Goal: Information Seeking & Learning: Learn about a topic

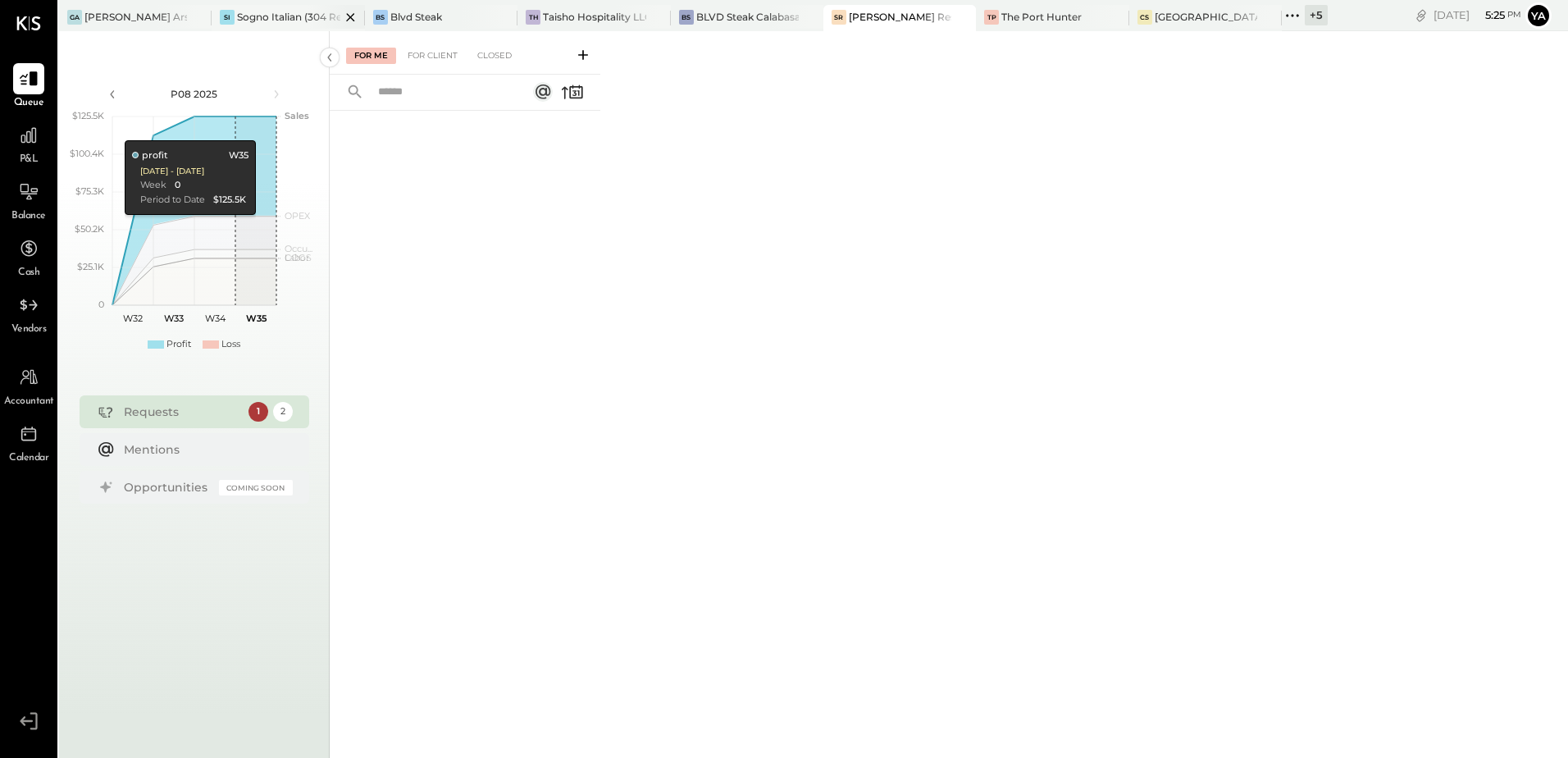
click at [279, 13] on div "Sogno Italian (304 Restaurant)" at bounding box center [288, 16] width 103 height 13
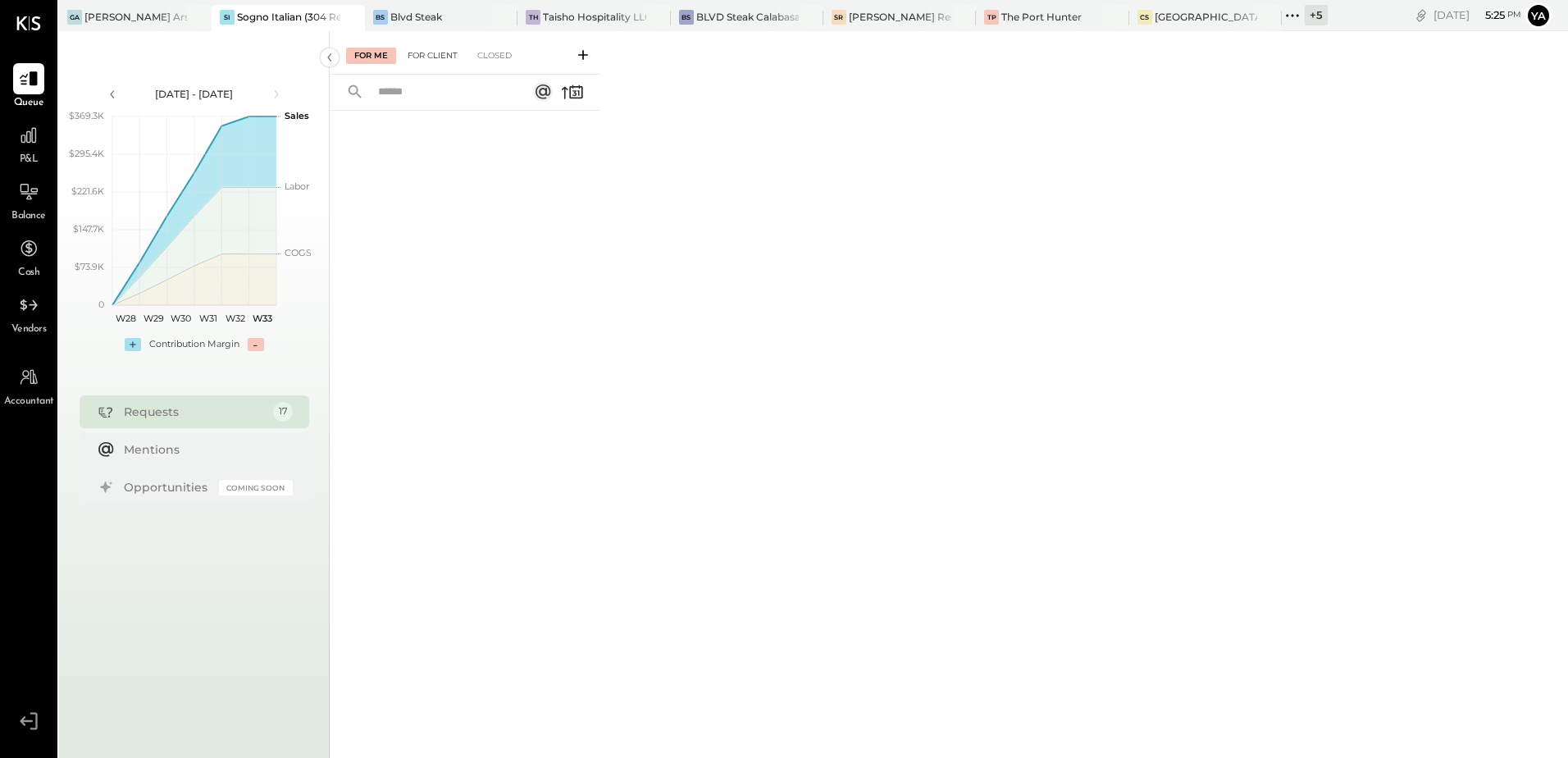
click at [439, 52] on div "For Client" at bounding box center [432, 55] width 66 height 16
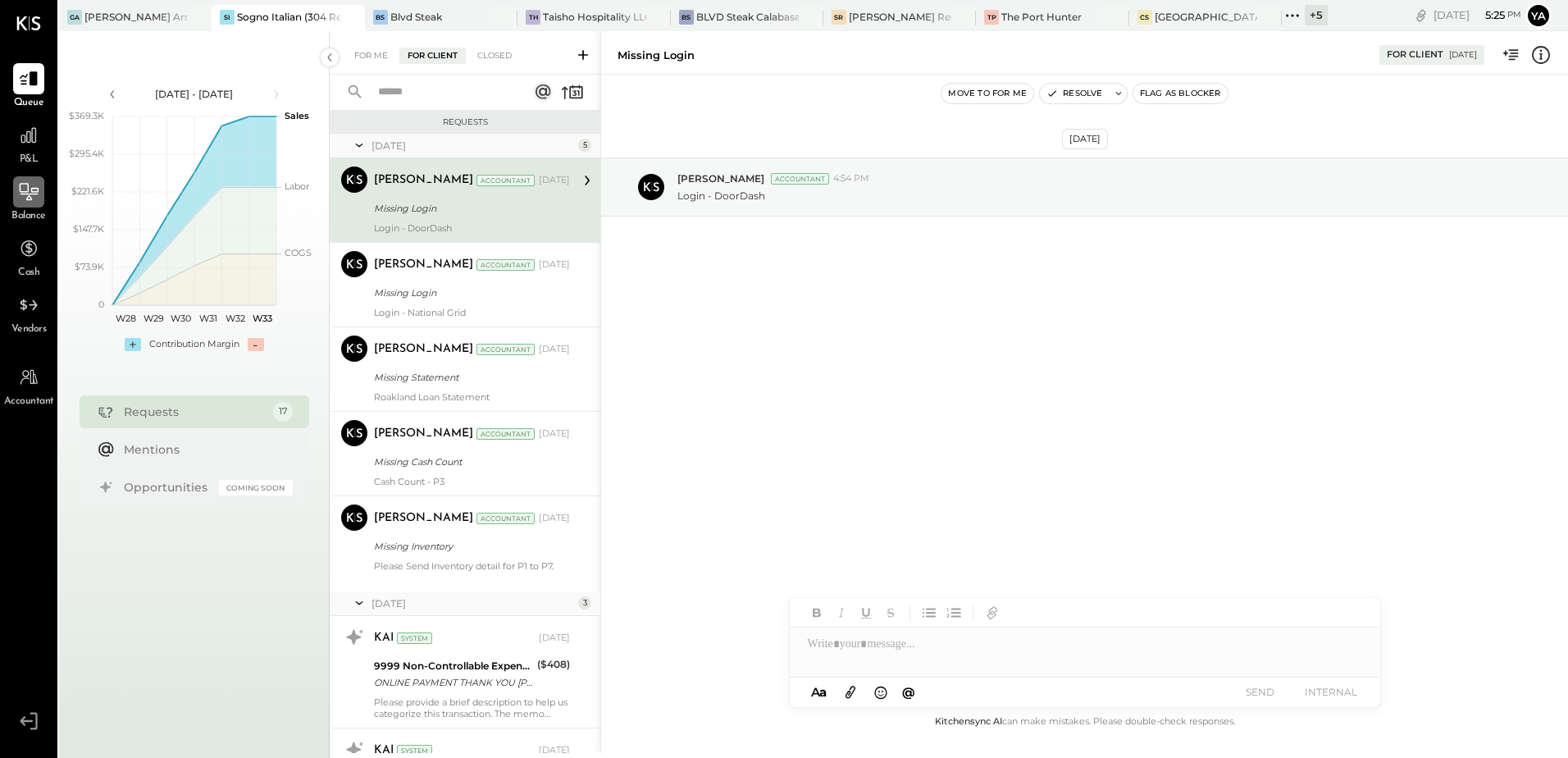
click at [36, 203] on div at bounding box center [29, 192] width 31 height 31
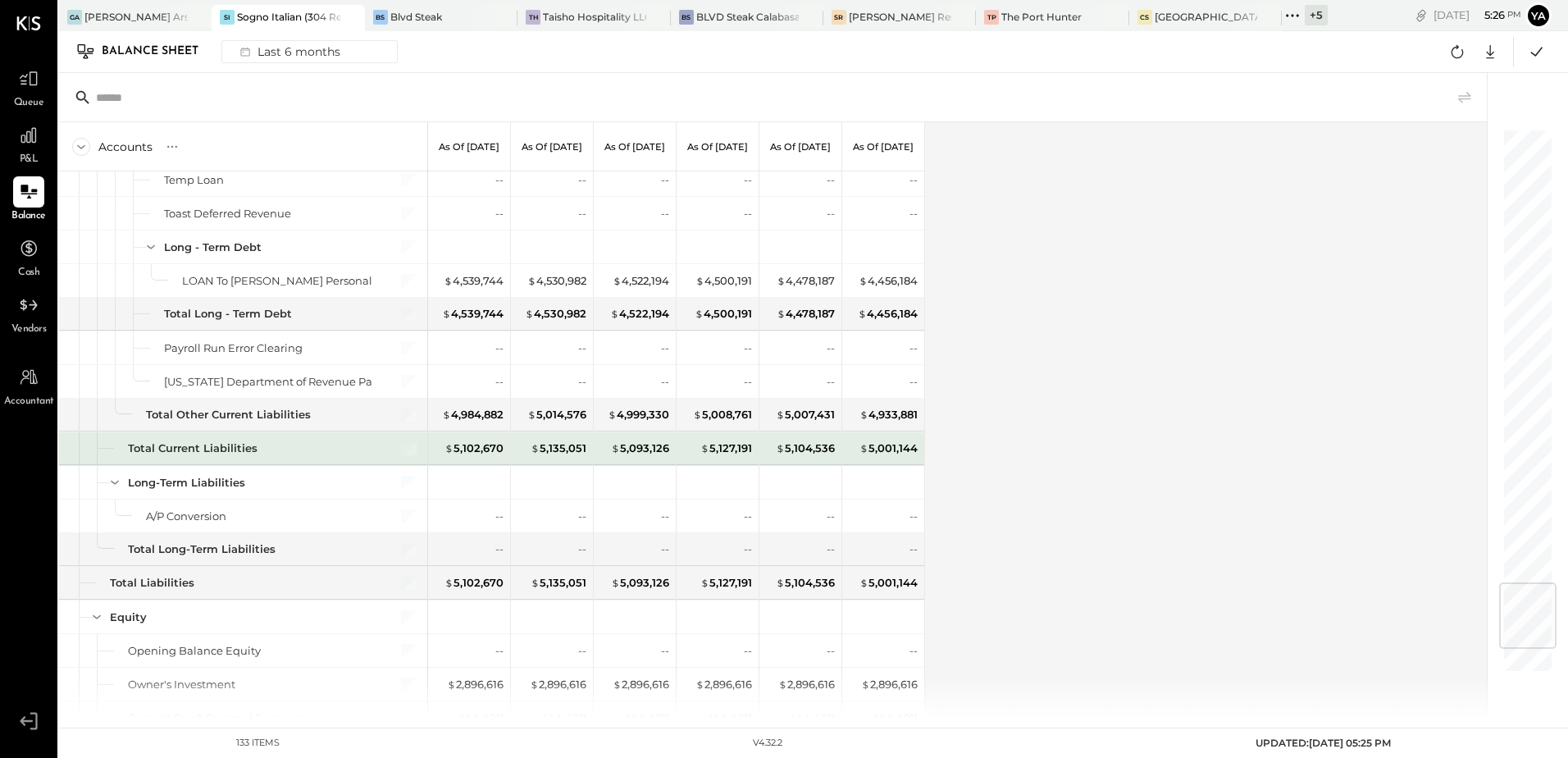
scroll to position [3939, 0]
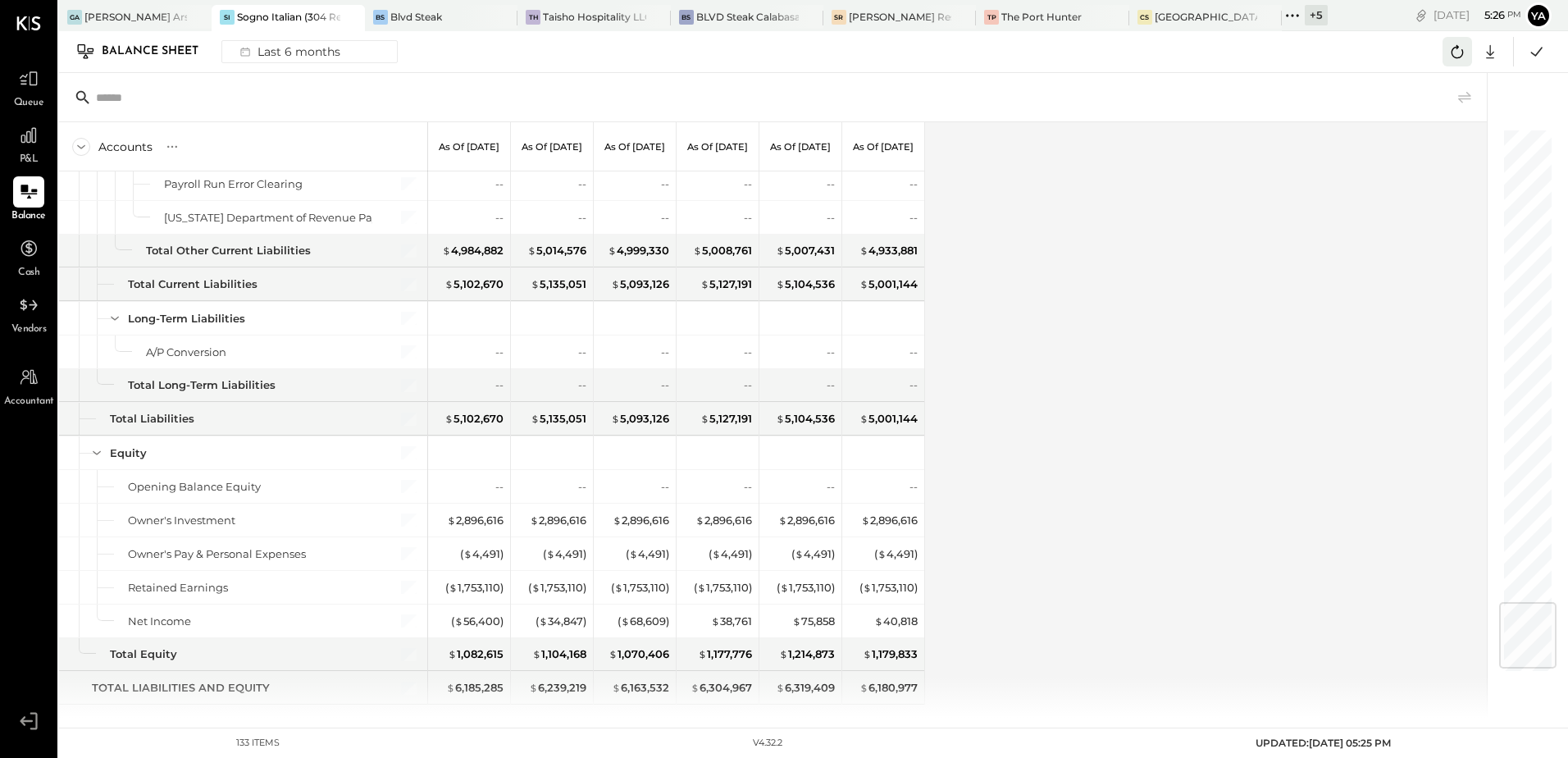
click at [1454, 58] on icon at bounding box center [1457, 52] width 13 height 13
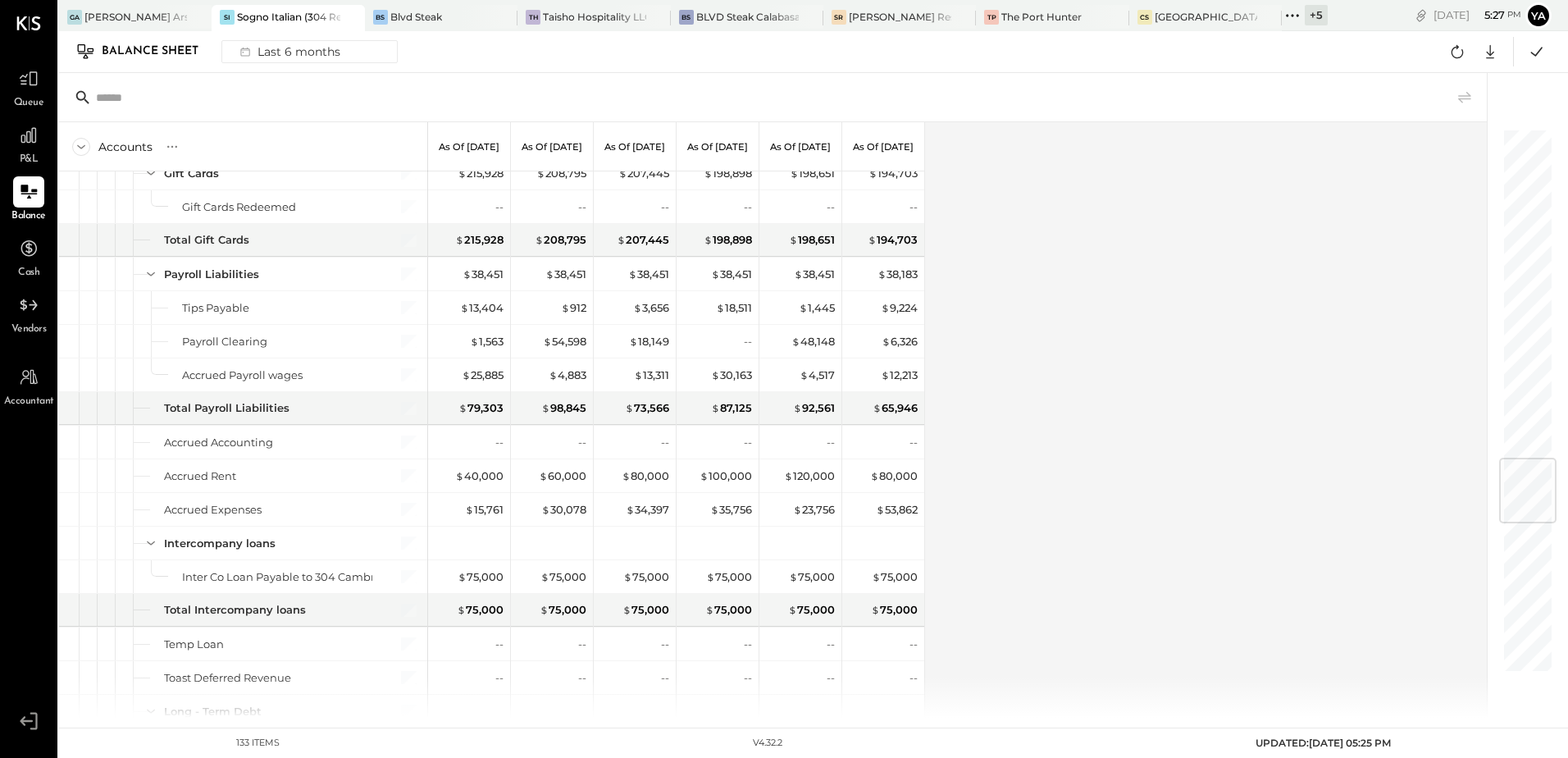
scroll to position [2736, 0]
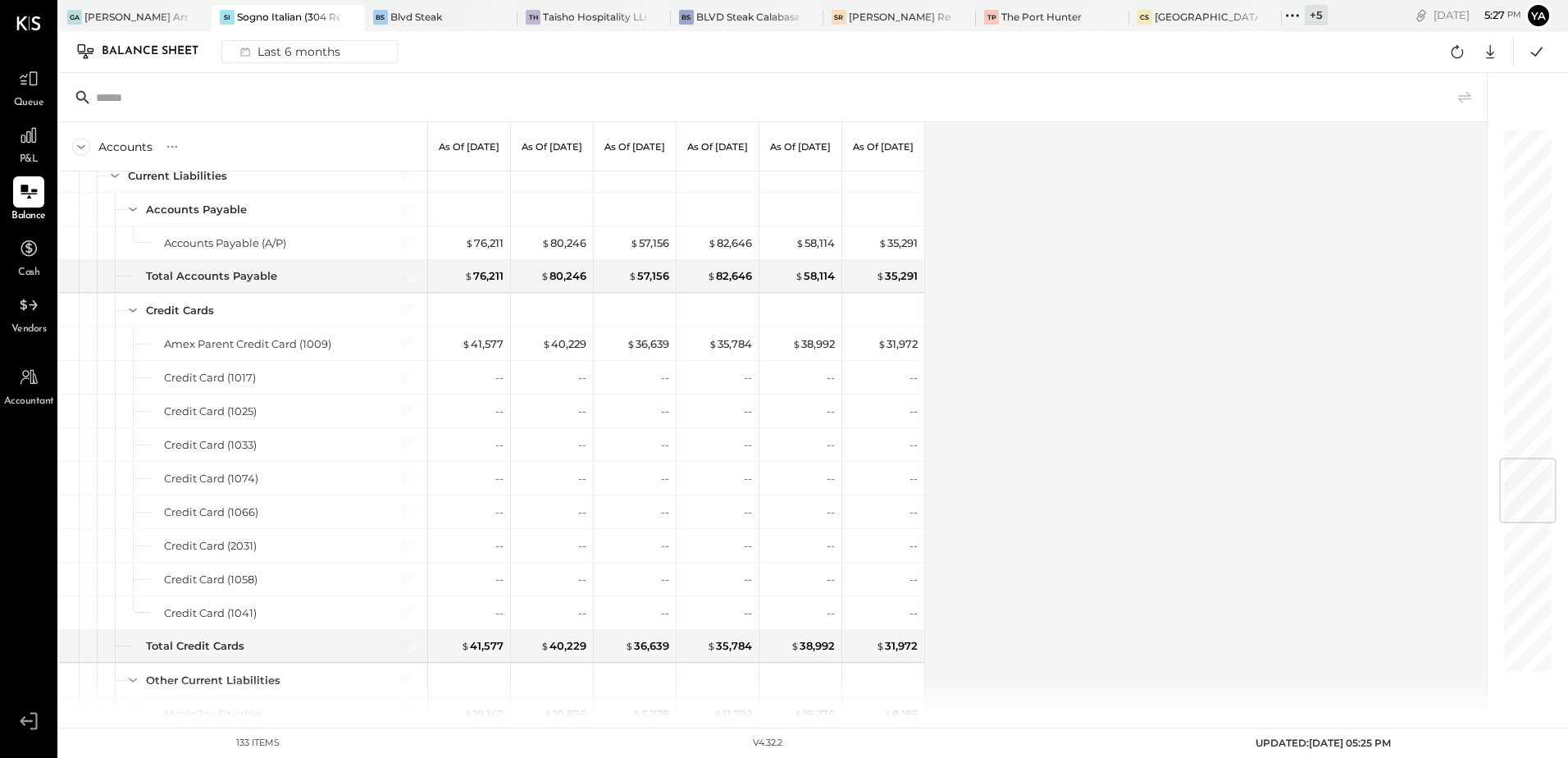
click at [249, 13] on div "Sogno Italian (304 Restaurant)" at bounding box center [288, 16] width 103 height 13
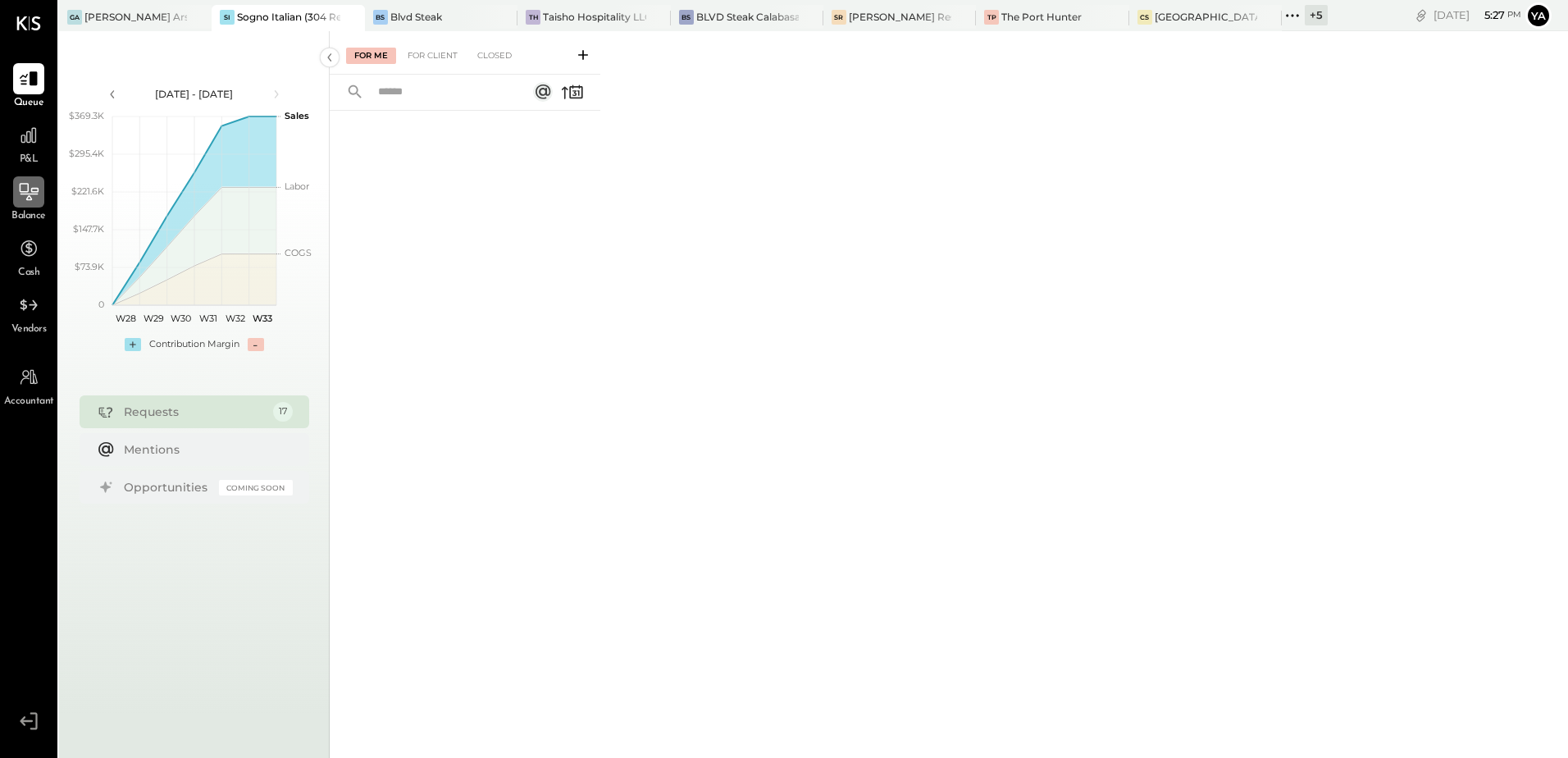
click at [18, 201] on icon at bounding box center [29, 192] width 21 height 21
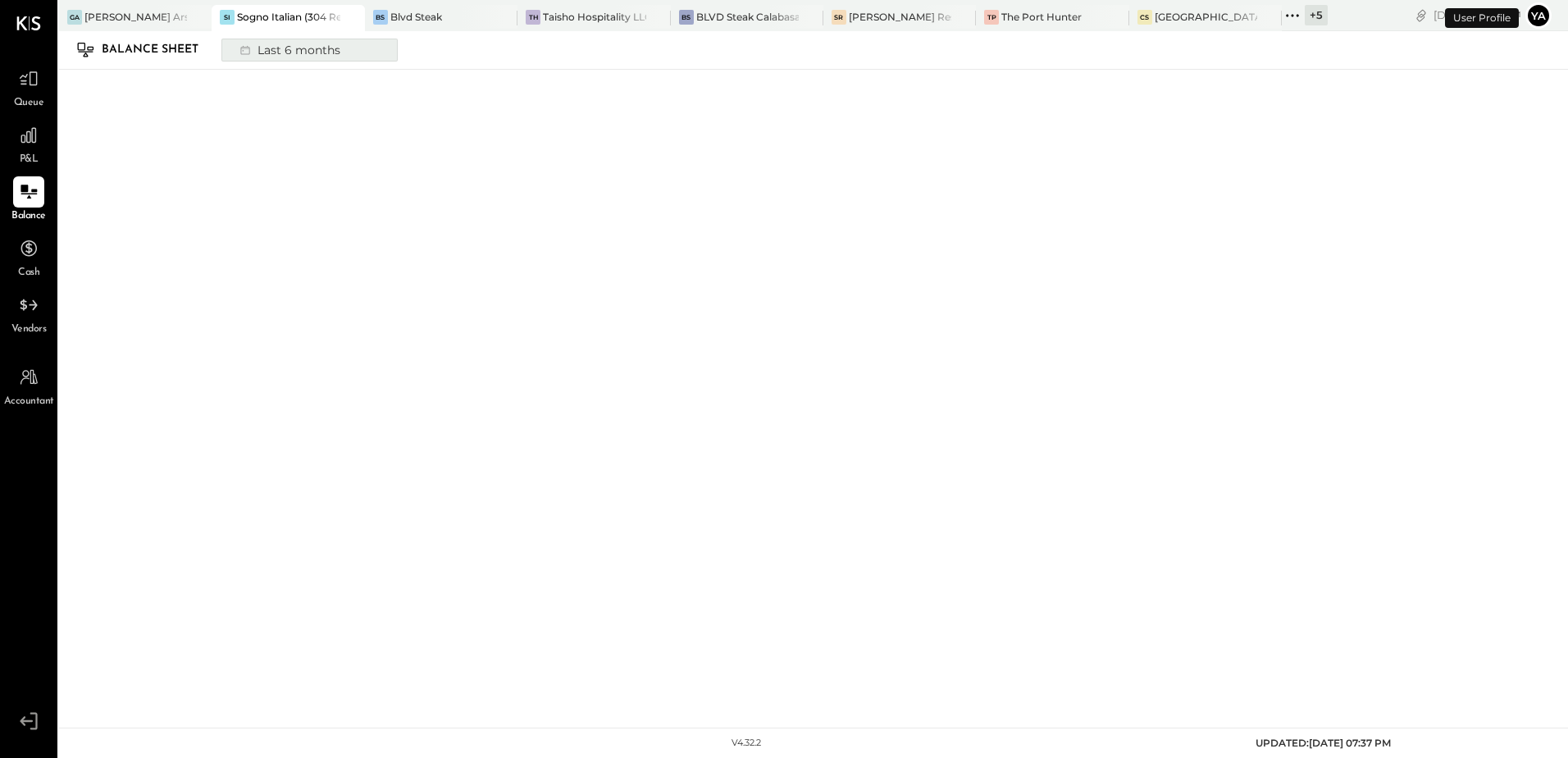
click at [290, 54] on div "Last 6 months" at bounding box center [288, 50] width 116 height 21
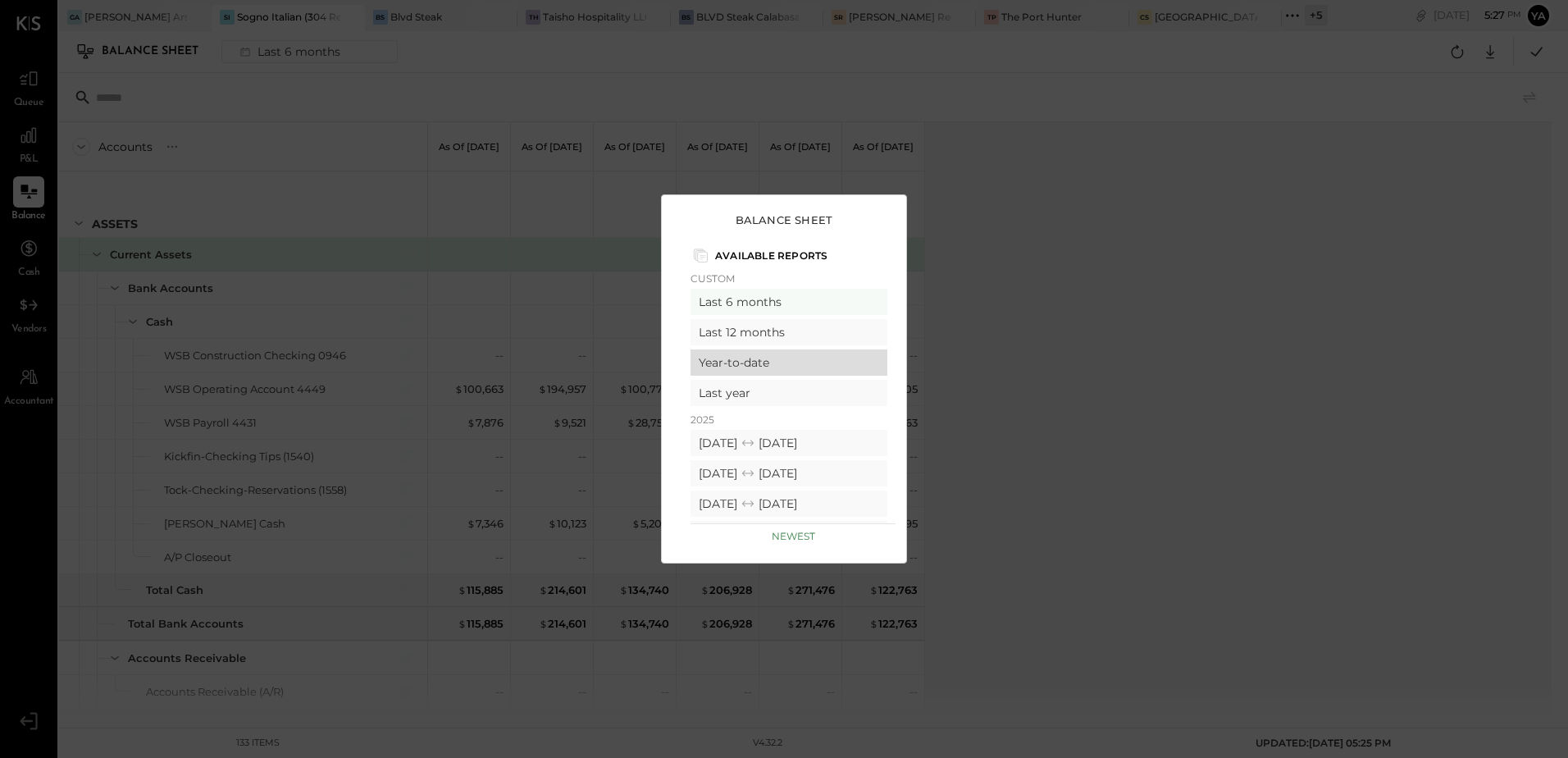
click at [762, 365] on div "Year-to-date" at bounding box center [788, 362] width 196 height 26
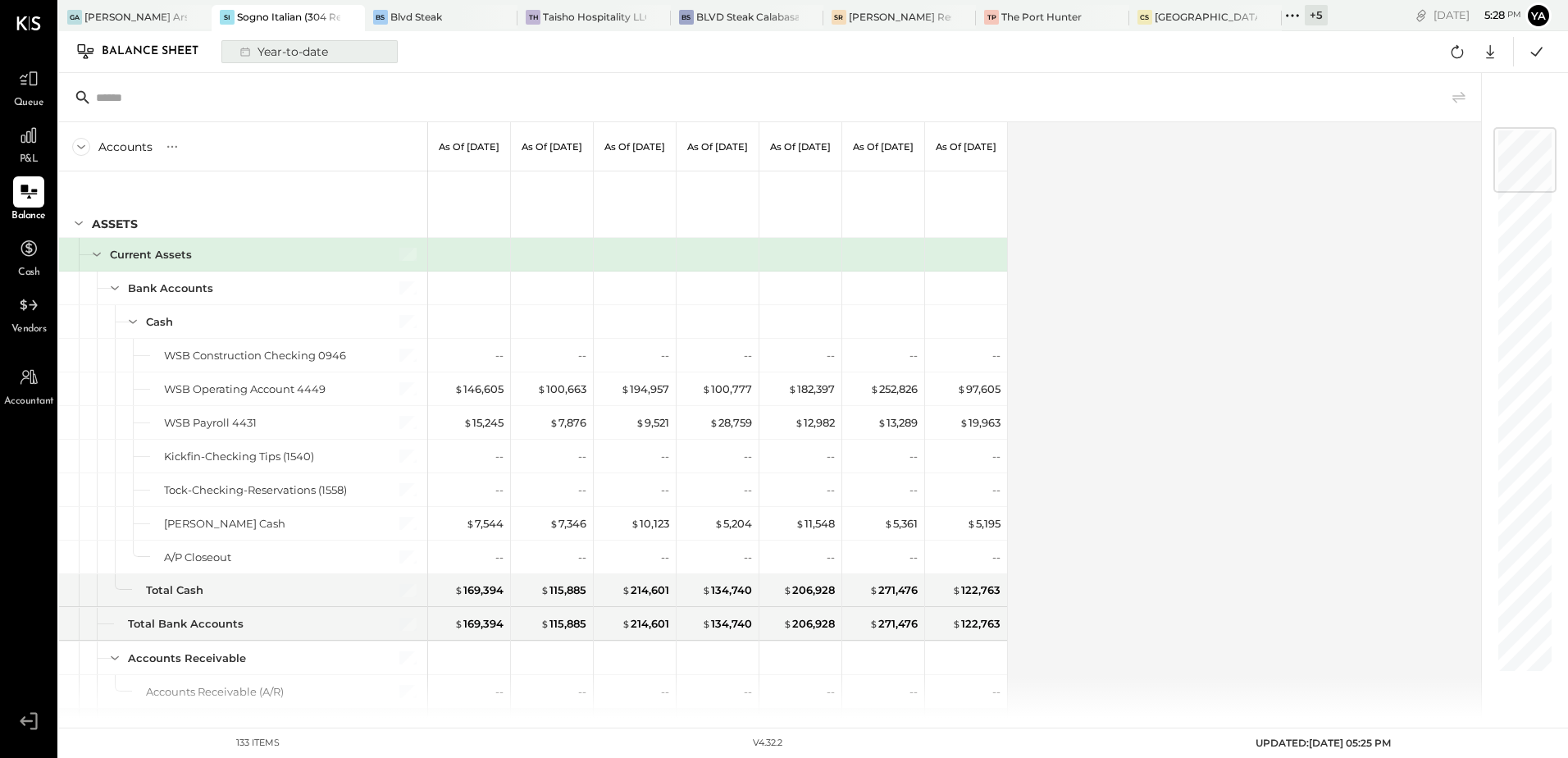
click at [291, 52] on div "Year-to-date" at bounding box center [282, 52] width 104 height 21
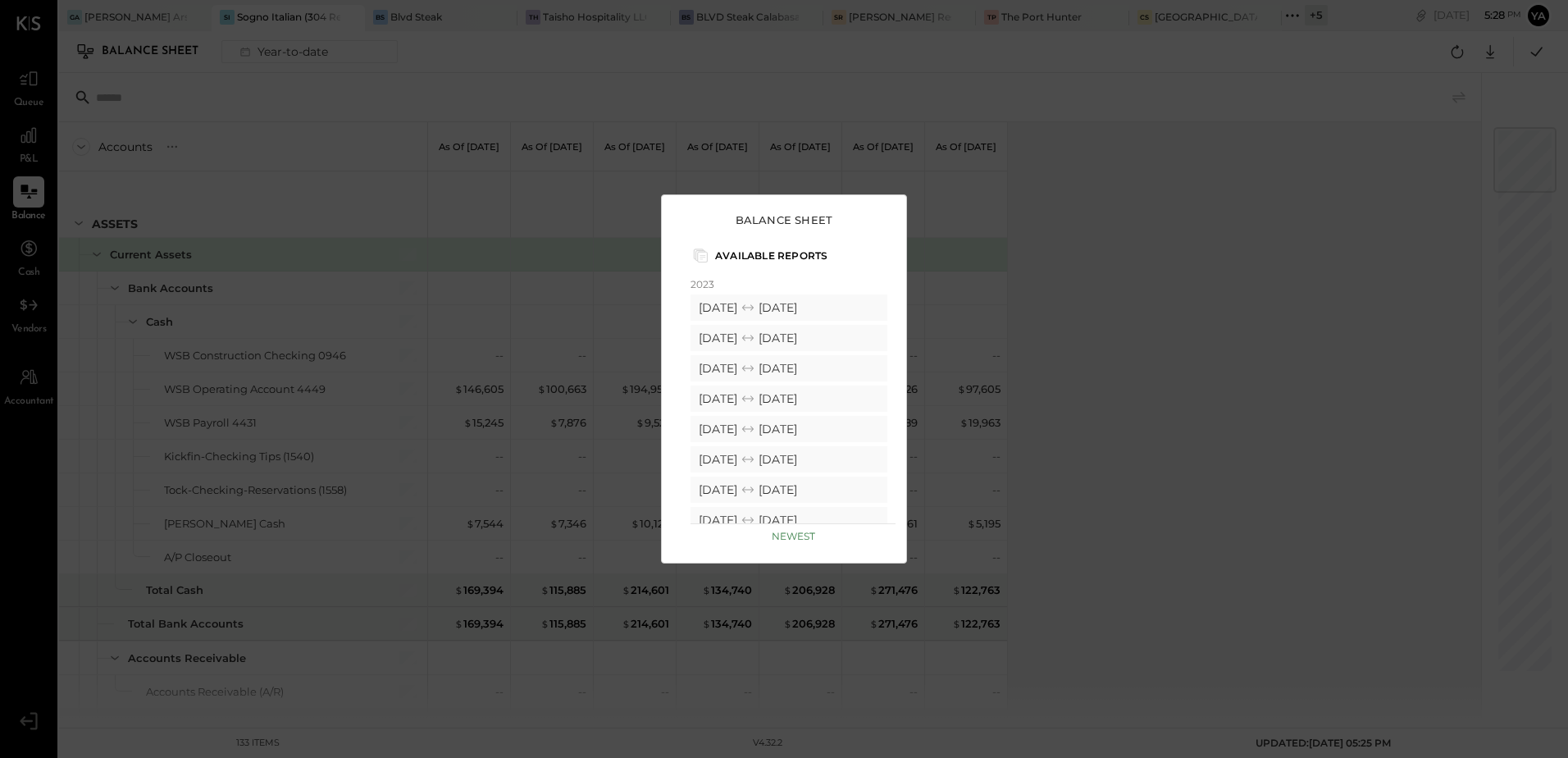
scroll to position [505, 0]
click at [1287, 405] on div "Balance Sheet Available Reports Custom Last 6 months Last 12 months Year-to-dat…" at bounding box center [784, 379] width 1568 height 758
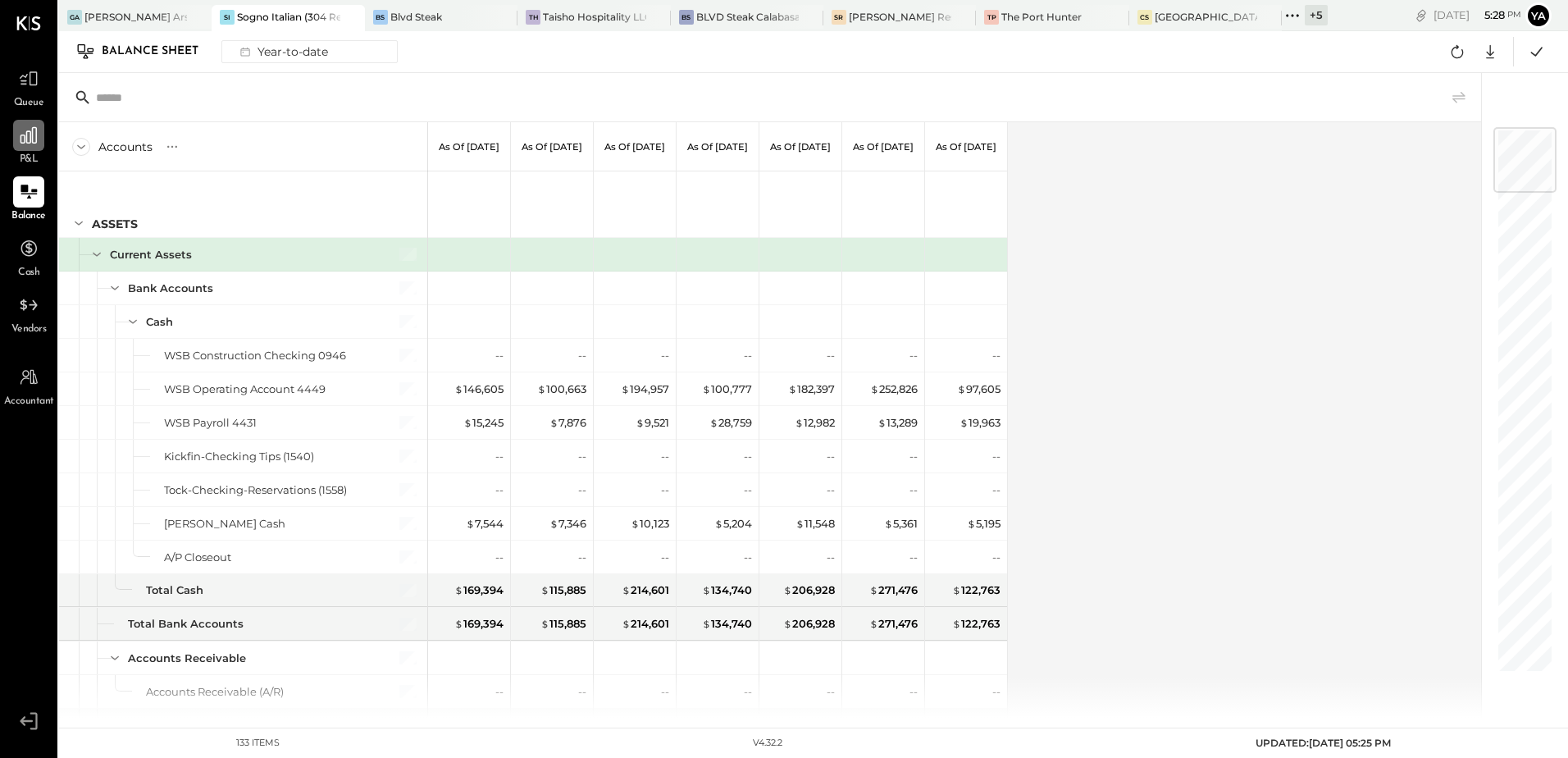
click at [24, 139] on icon at bounding box center [29, 136] width 21 height 21
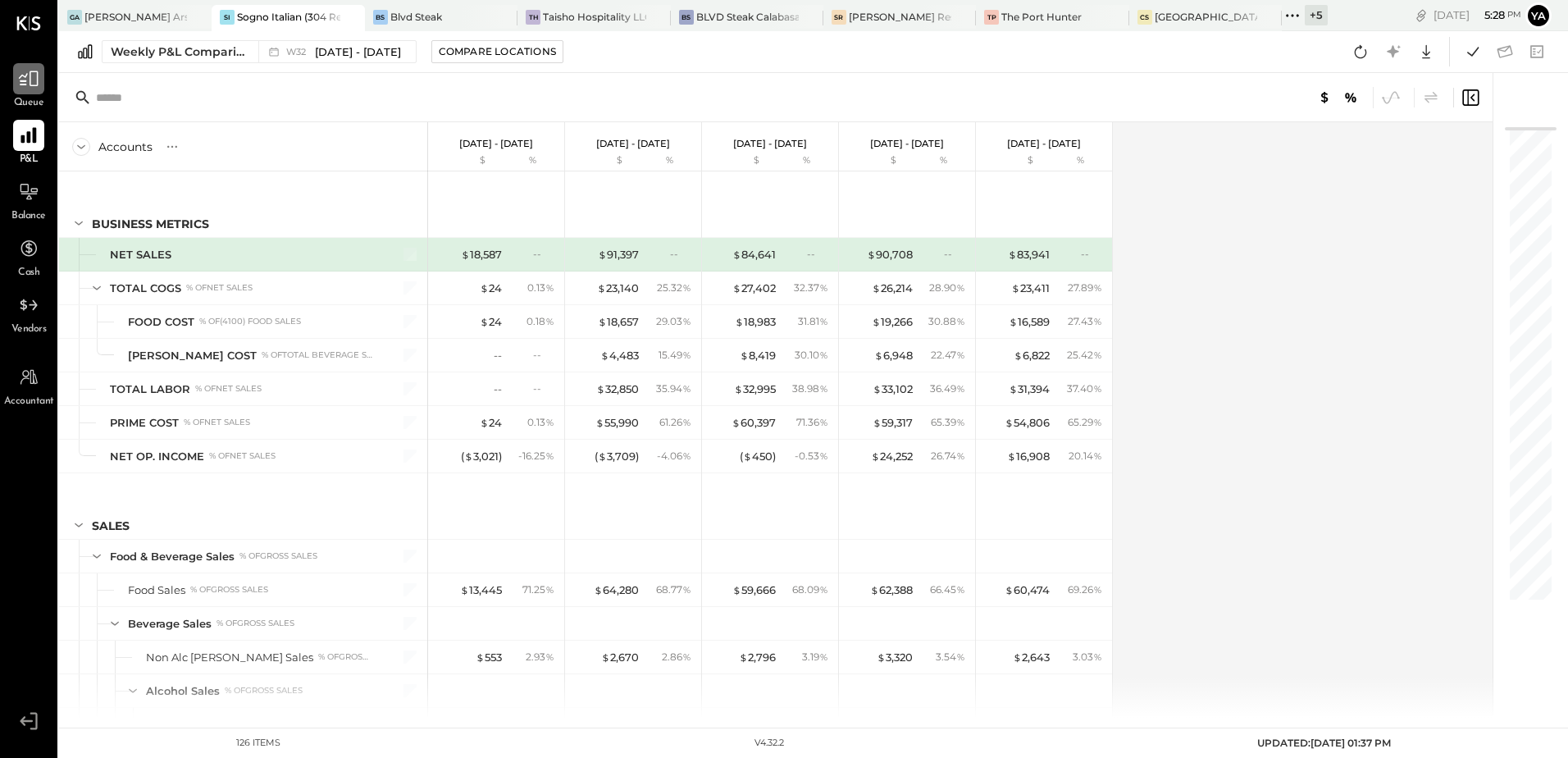
click at [36, 92] on div at bounding box center [29, 79] width 31 height 31
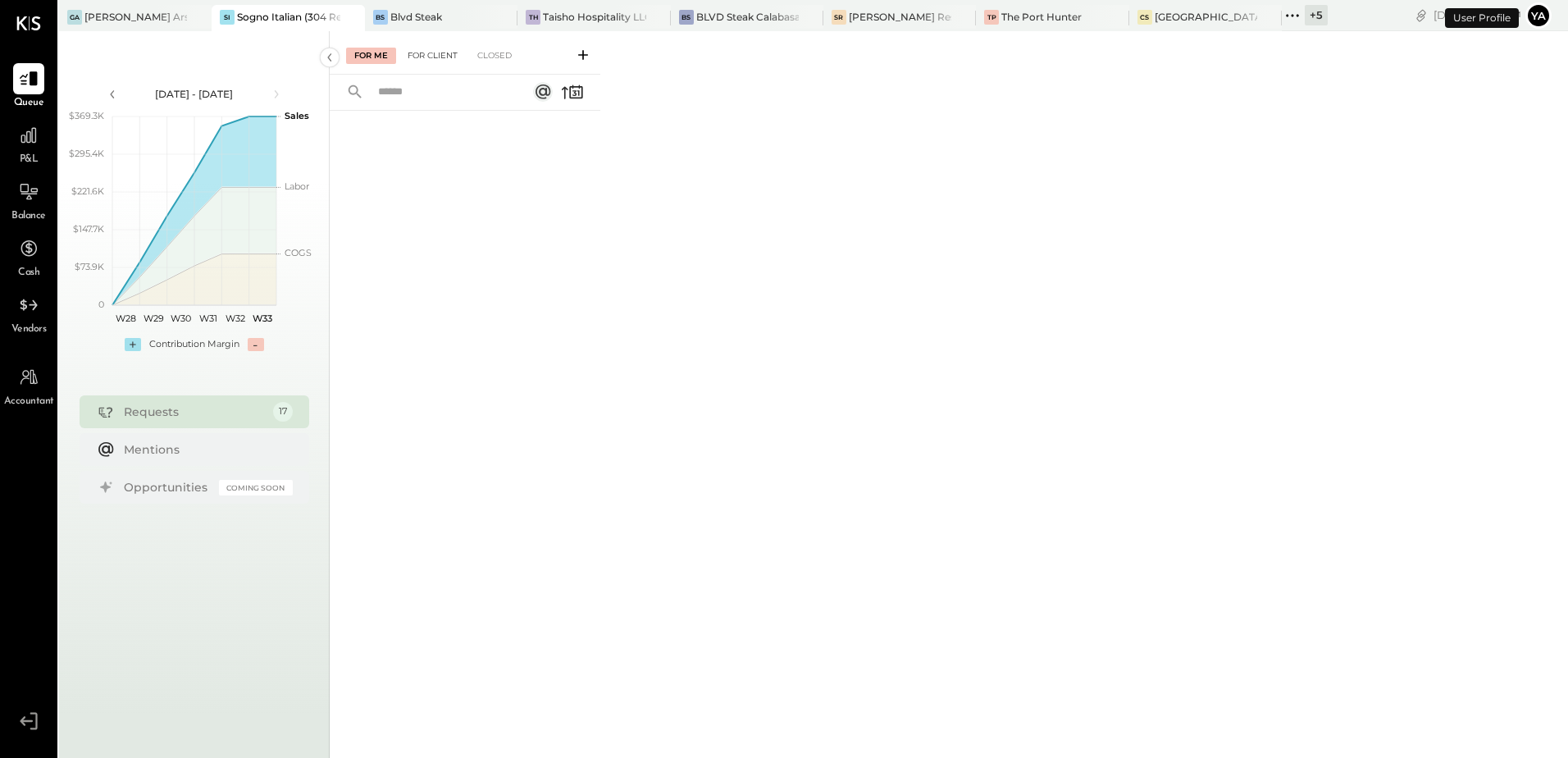
click at [427, 58] on div "For Client" at bounding box center [432, 55] width 66 height 16
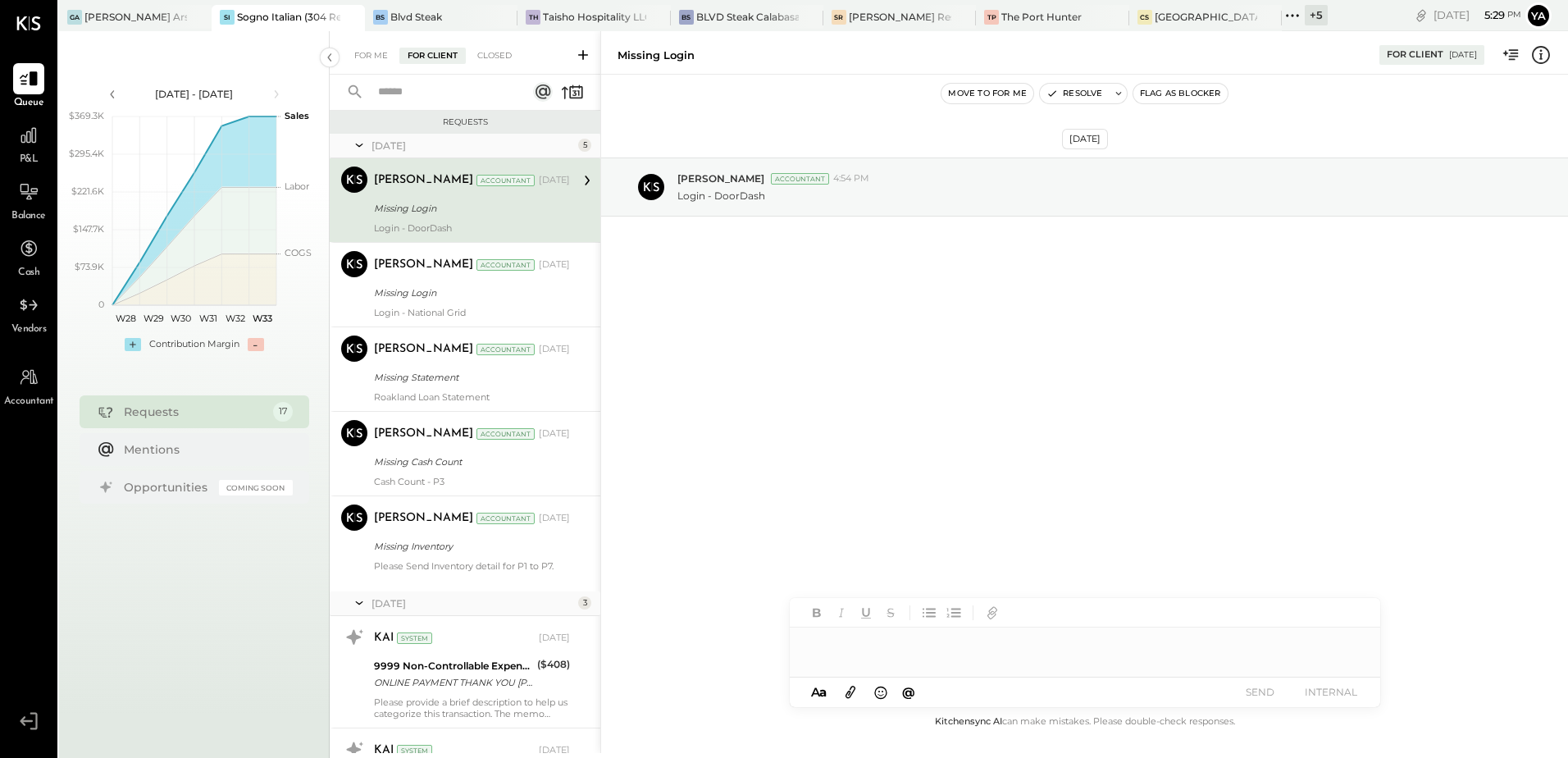
click at [581, 56] on icon at bounding box center [582, 55] width 16 height 16
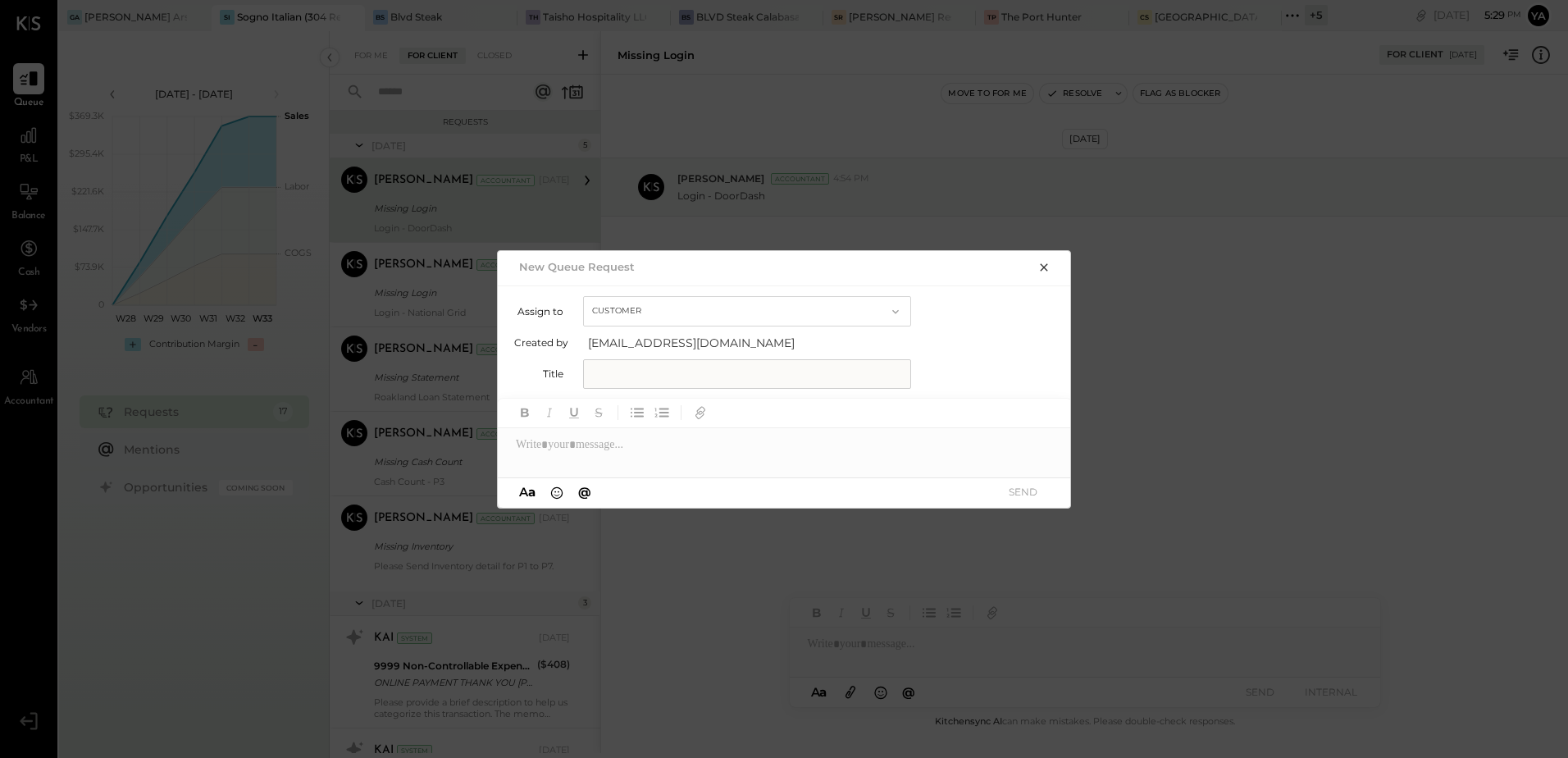
click at [1041, 268] on icon "button" at bounding box center [1044, 268] width 13 height 13
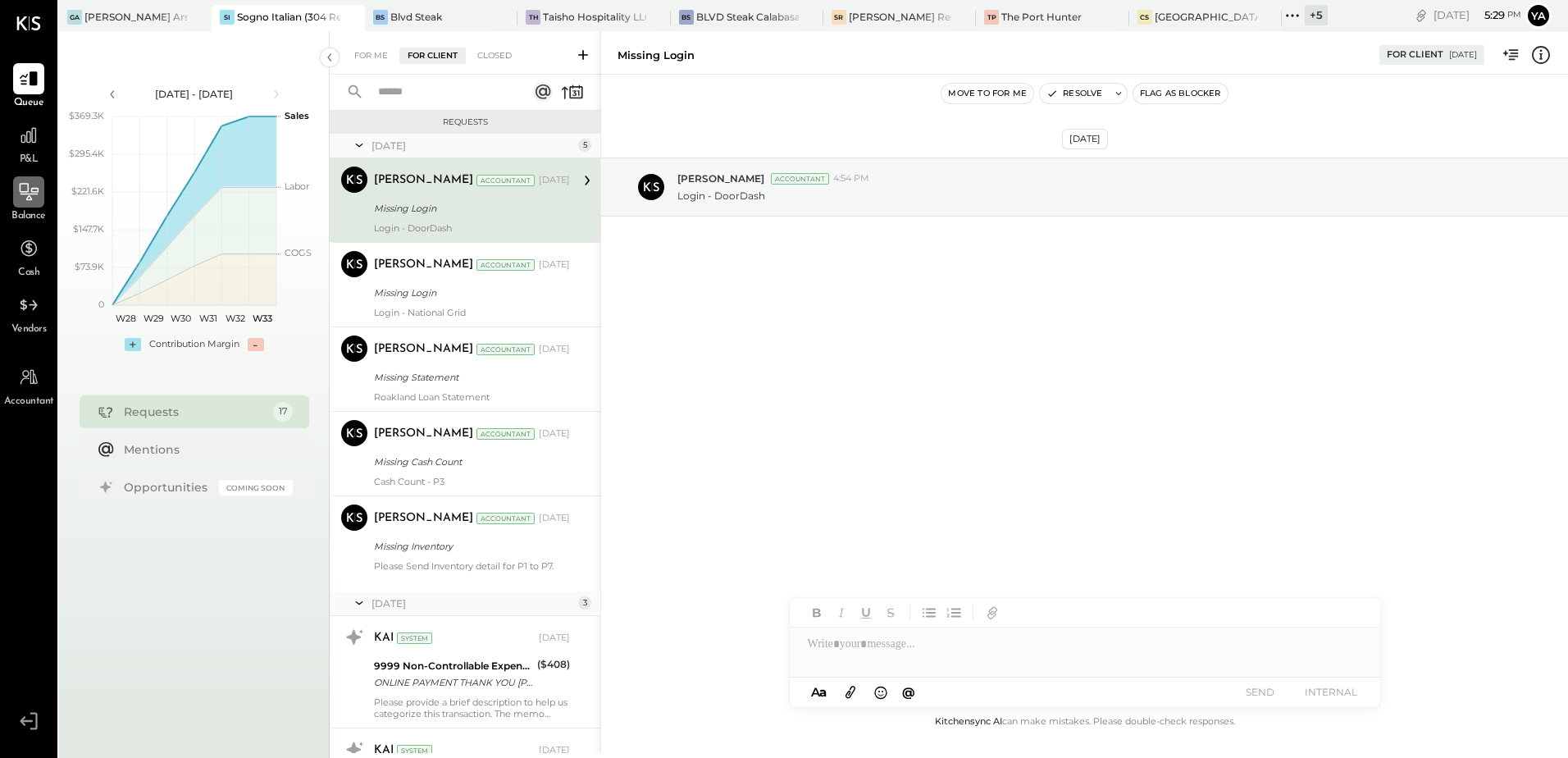
click at [36, 190] on icon at bounding box center [29, 192] width 21 height 21
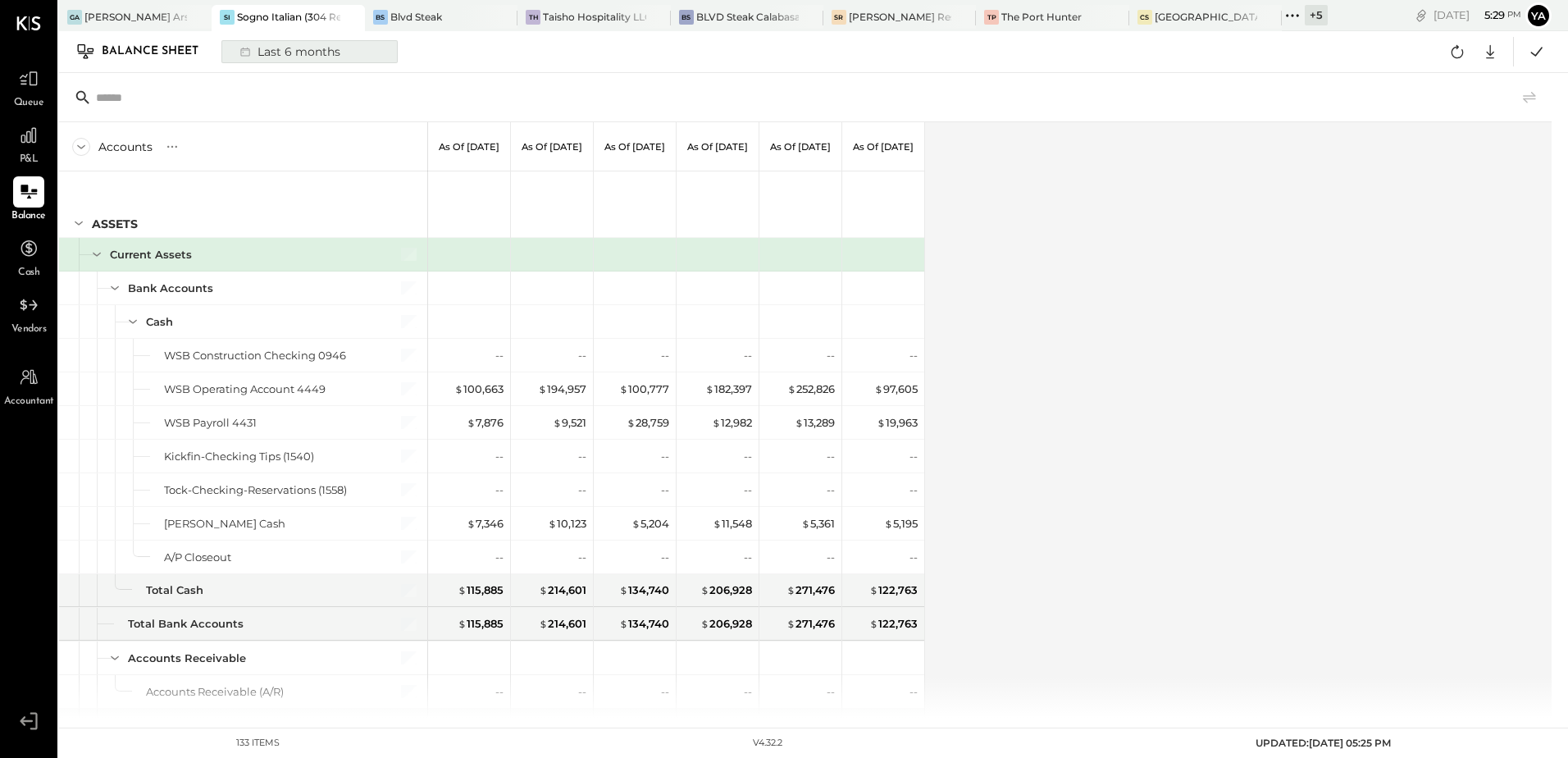
click at [274, 56] on div "Last 6 months" at bounding box center [288, 52] width 116 height 21
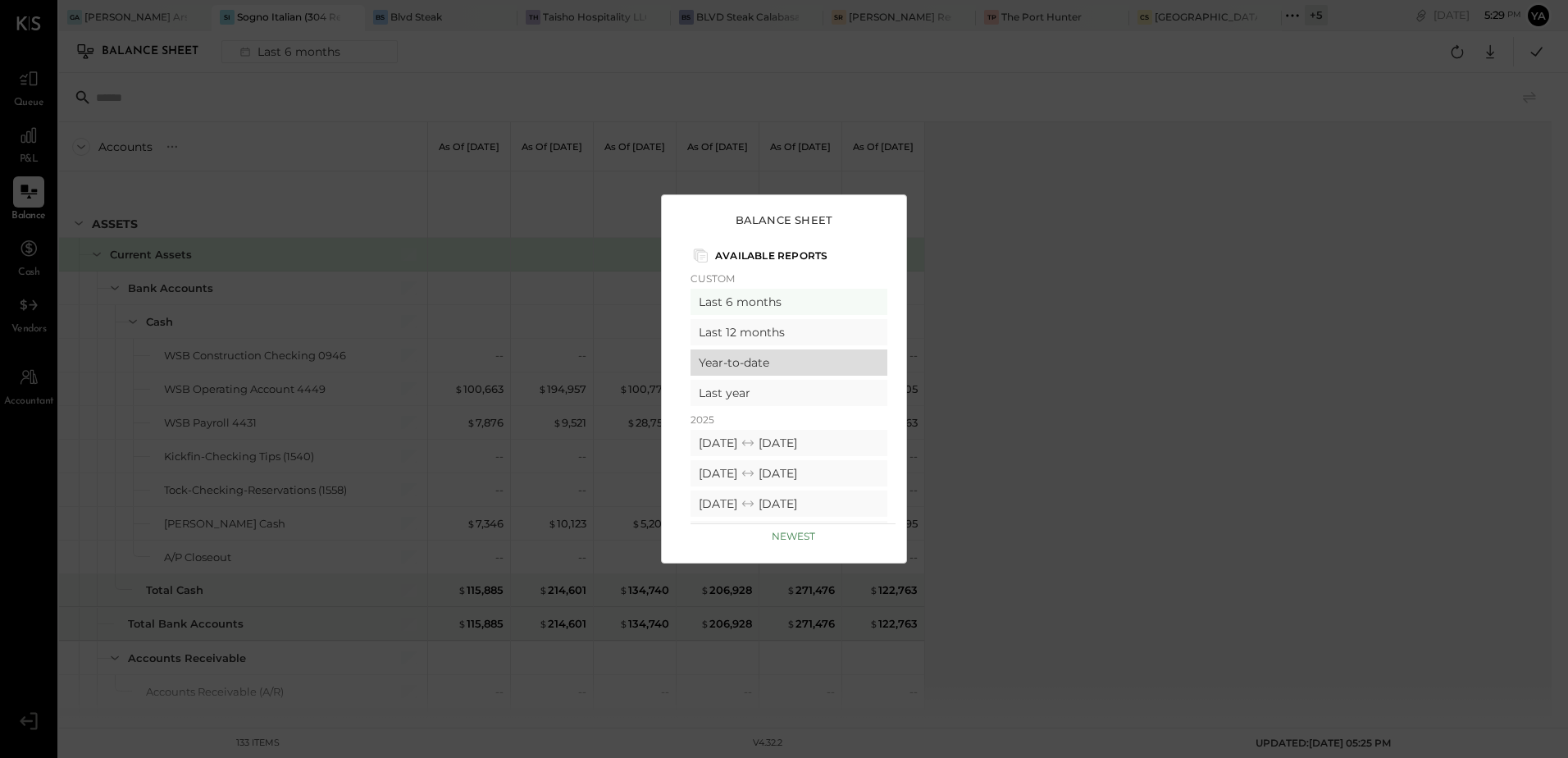
click at [739, 361] on div "Year-to-date" at bounding box center [788, 362] width 196 height 26
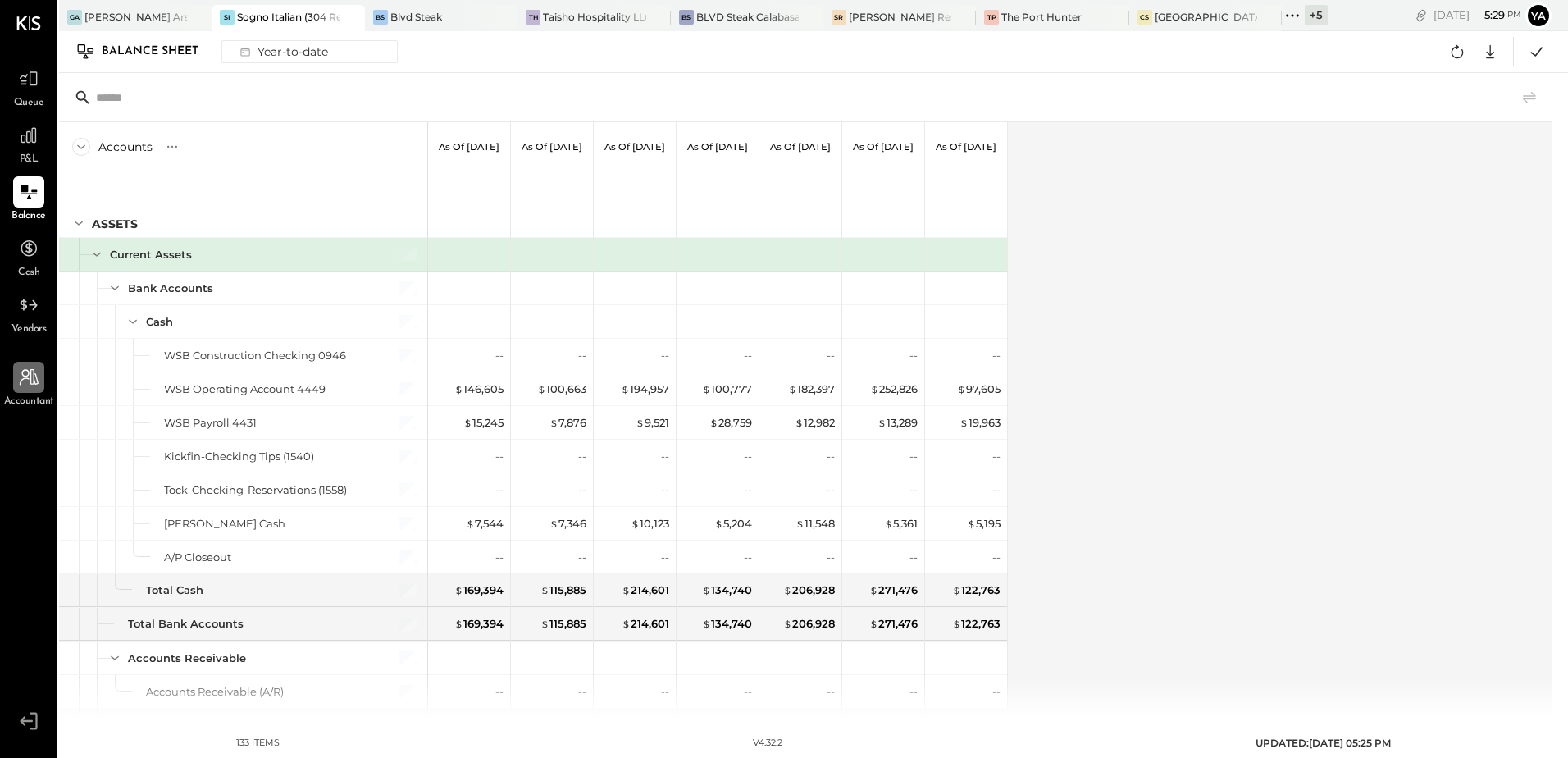
click at [22, 371] on icon at bounding box center [29, 378] width 21 height 21
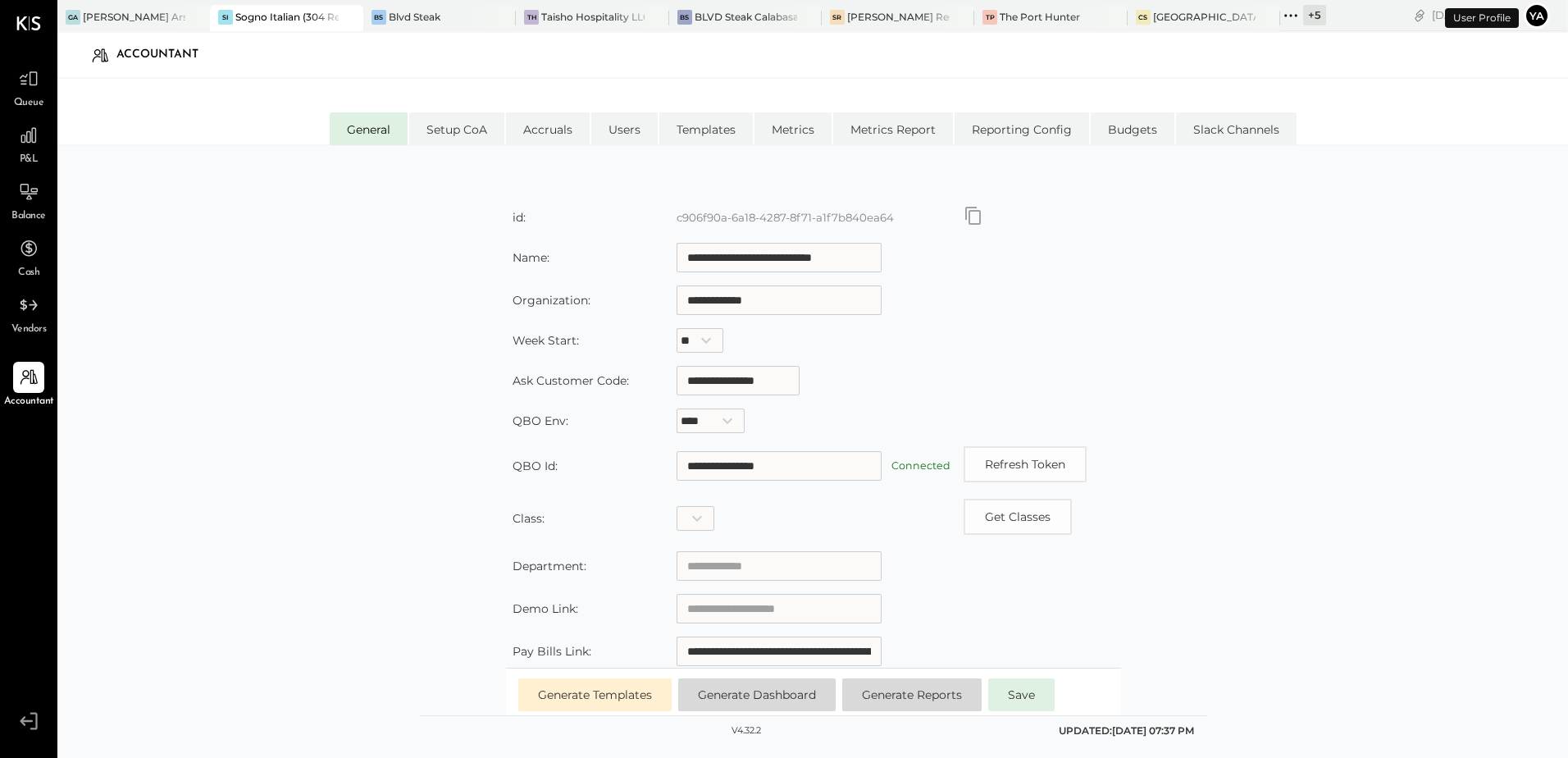
click at [18, 324] on span "Vendors" at bounding box center [29, 329] width 36 height 14
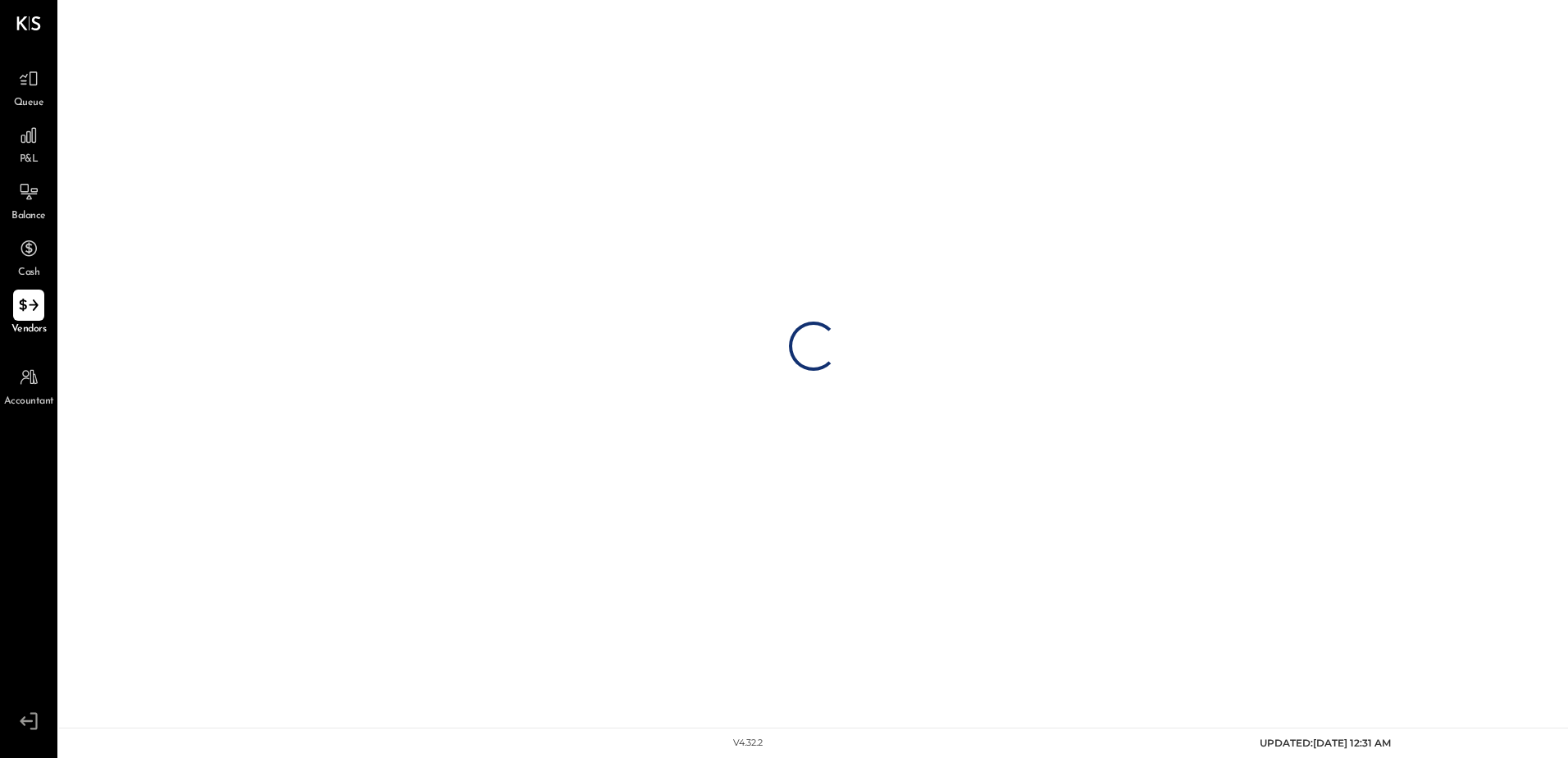
click at [42, 309] on div at bounding box center [29, 305] width 31 height 31
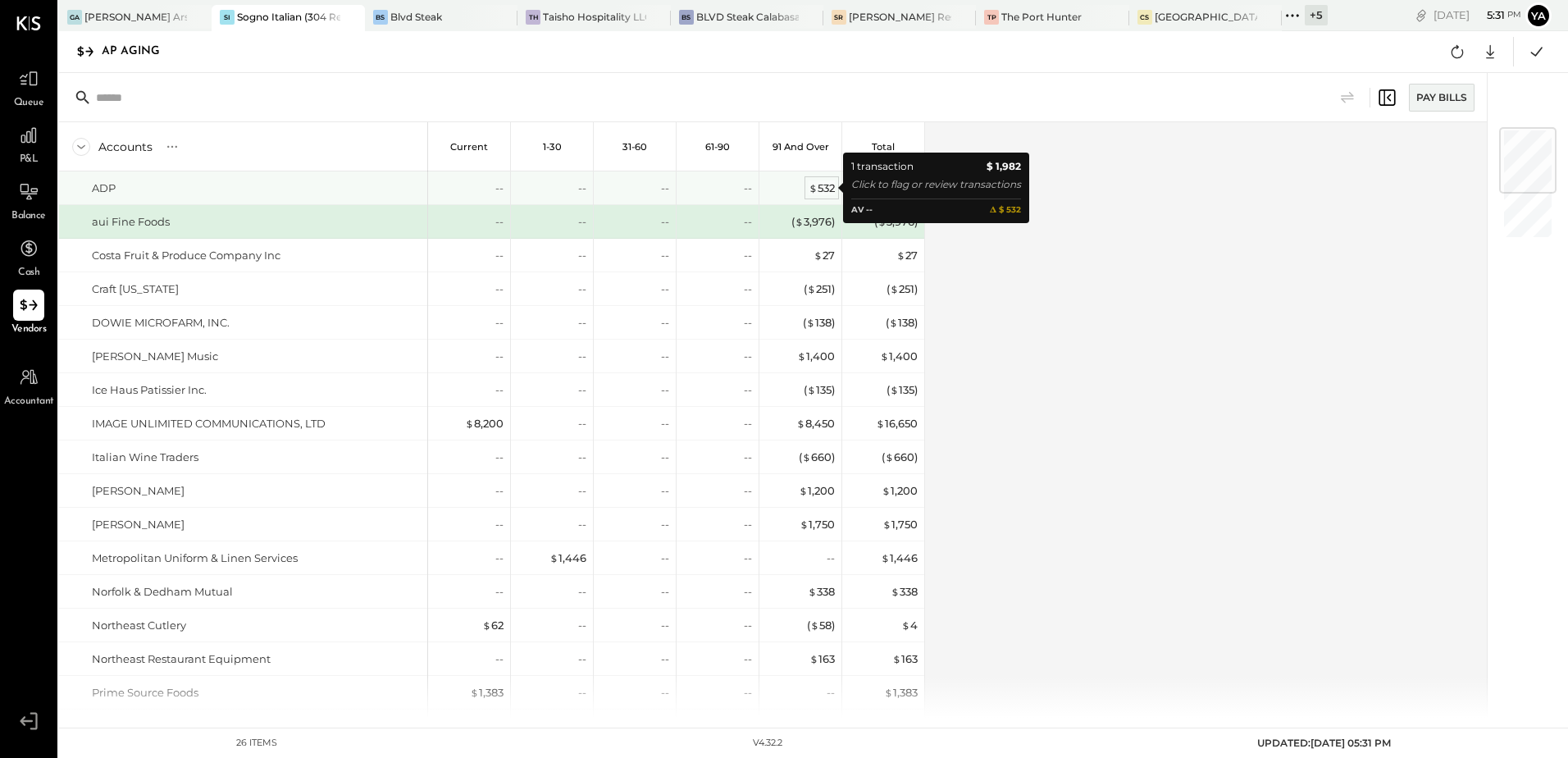
click at [831, 190] on div "$ 532" at bounding box center [821, 188] width 26 height 15
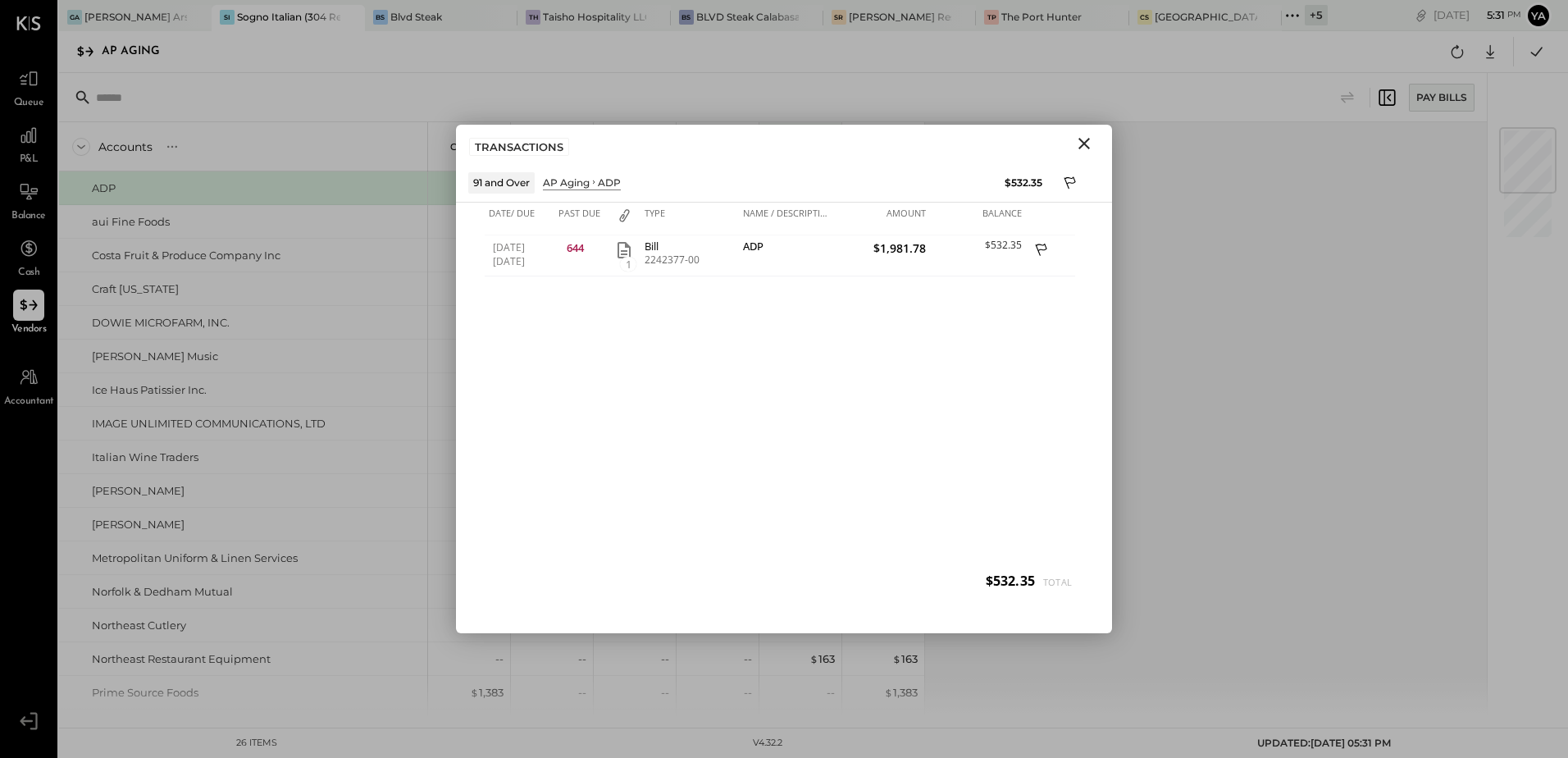
click at [803, 357] on div "[DATE] [DATE] 644 1 Bill 2242377-00 ADP $1,981.78 $532.35" at bounding box center [784, 420] width 599 height 369
click at [1084, 142] on icon "Close" at bounding box center [1084, 144] width 12 height 12
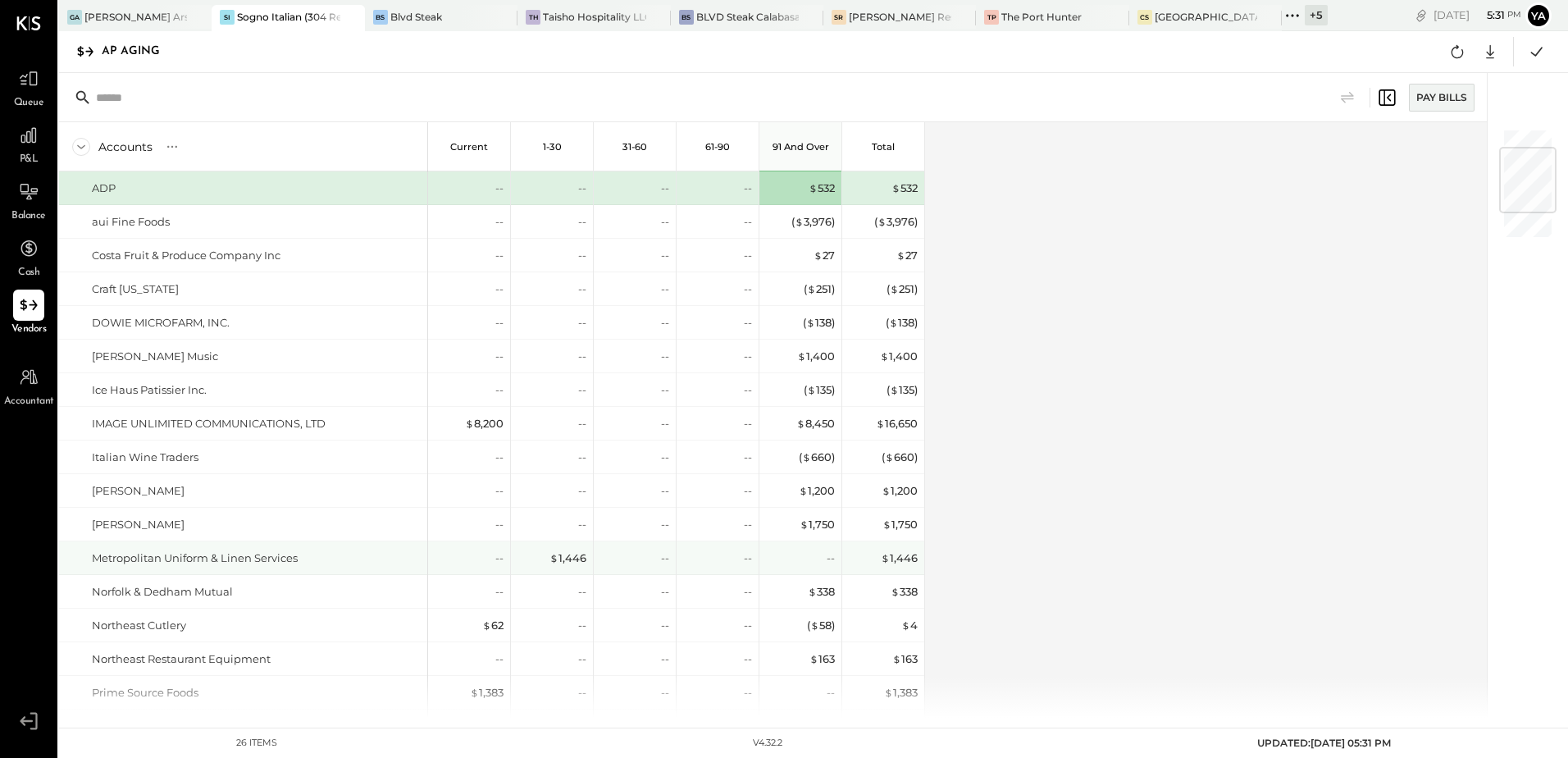
scroll to position [369, 0]
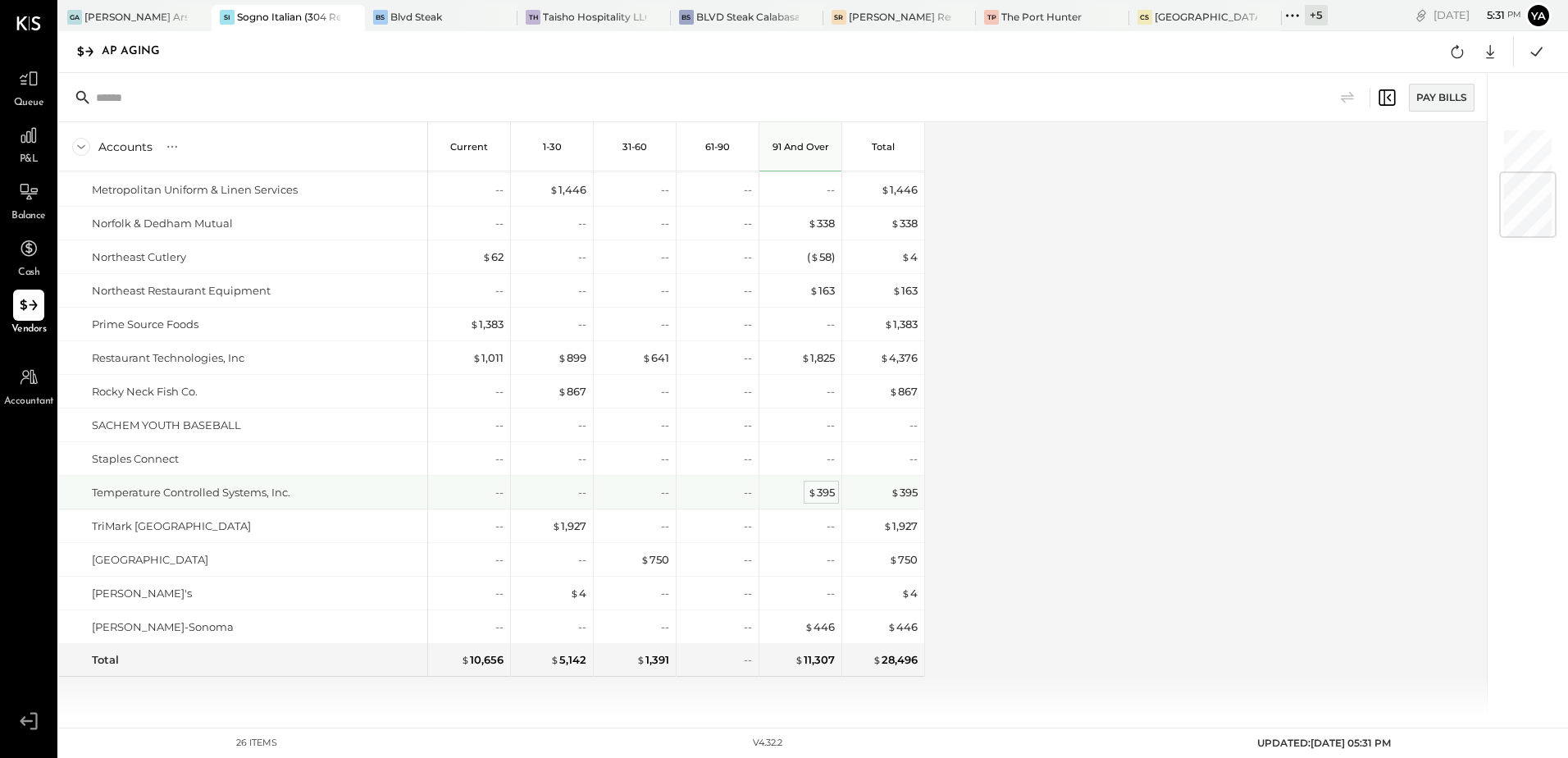
click at [828, 494] on div "$ 395" at bounding box center [821, 493] width 27 height 15
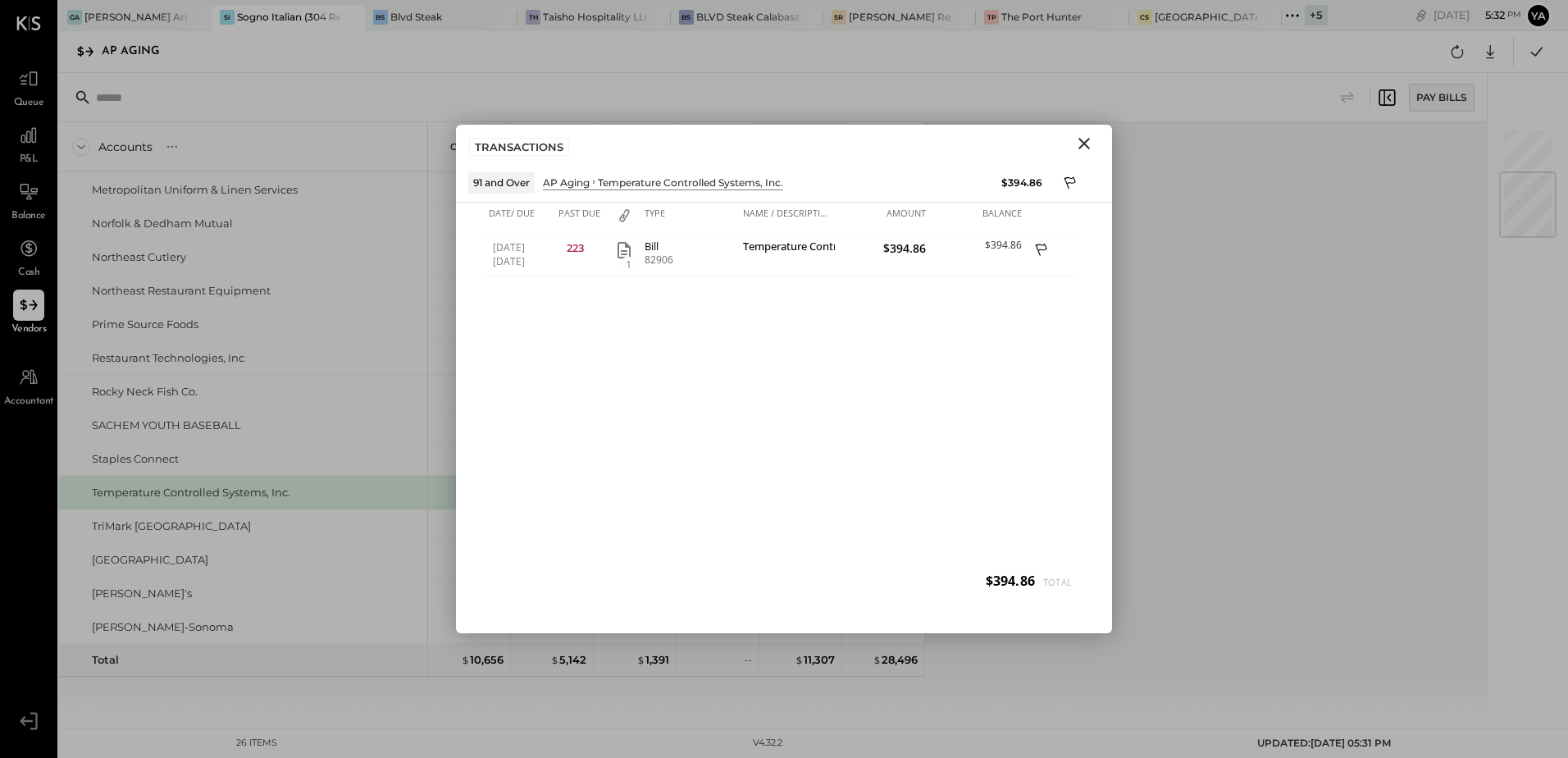
click at [1089, 144] on icon "Close" at bounding box center [1084, 144] width 19 height 19
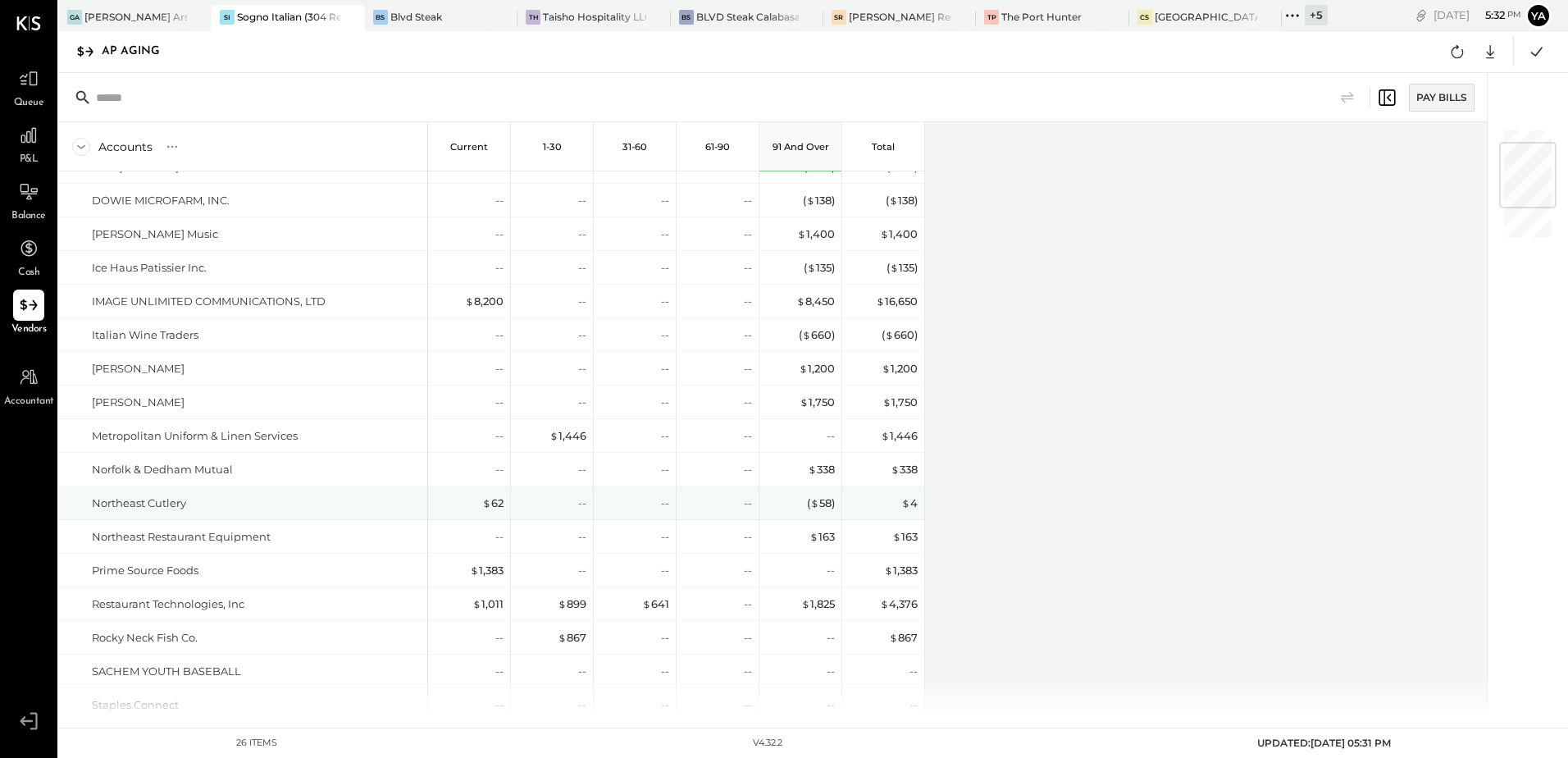
scroll to position [0, 0]
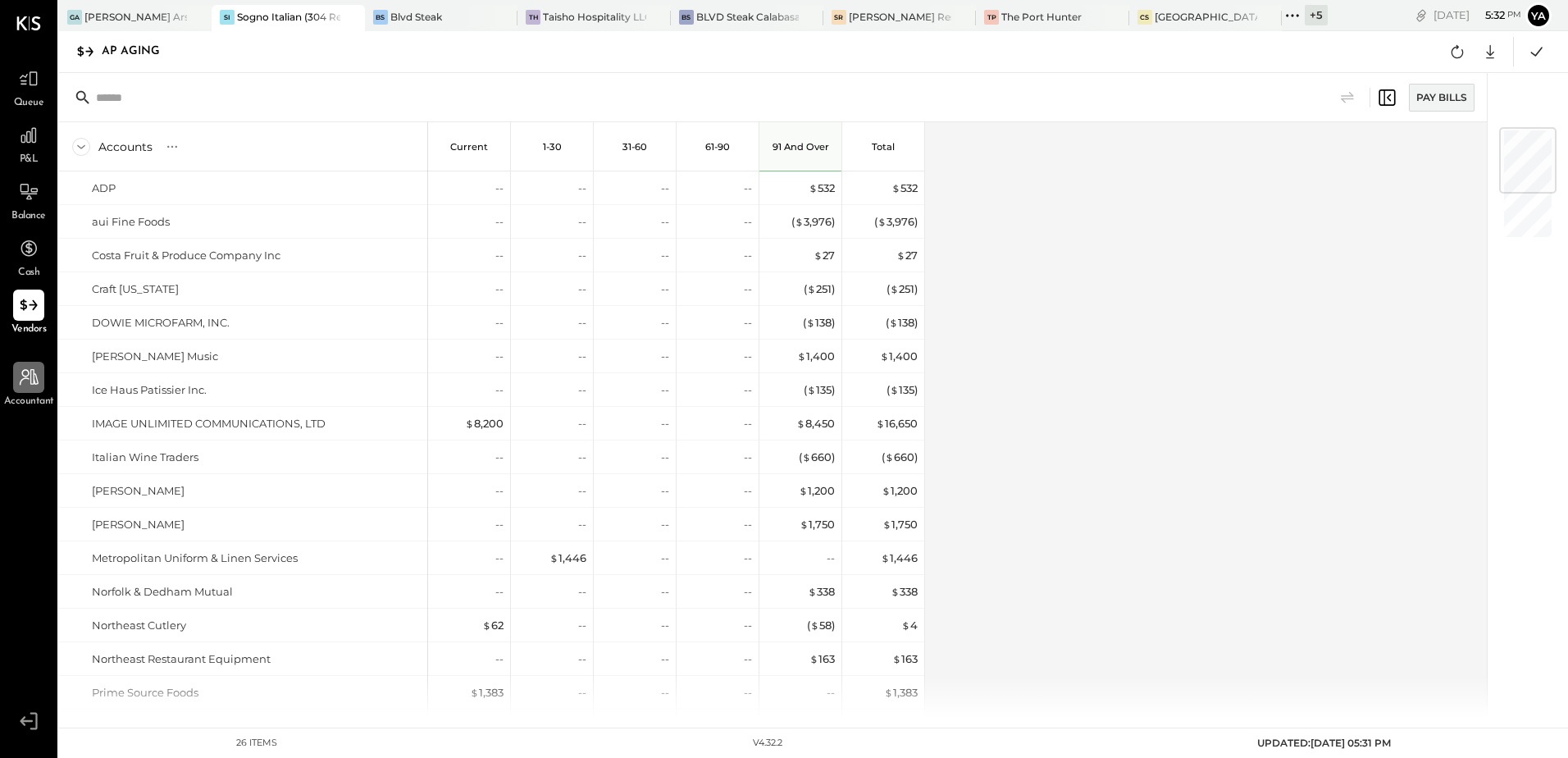
click at [19, 382] on icon at bounding box center [29, 378] width 21 height 21
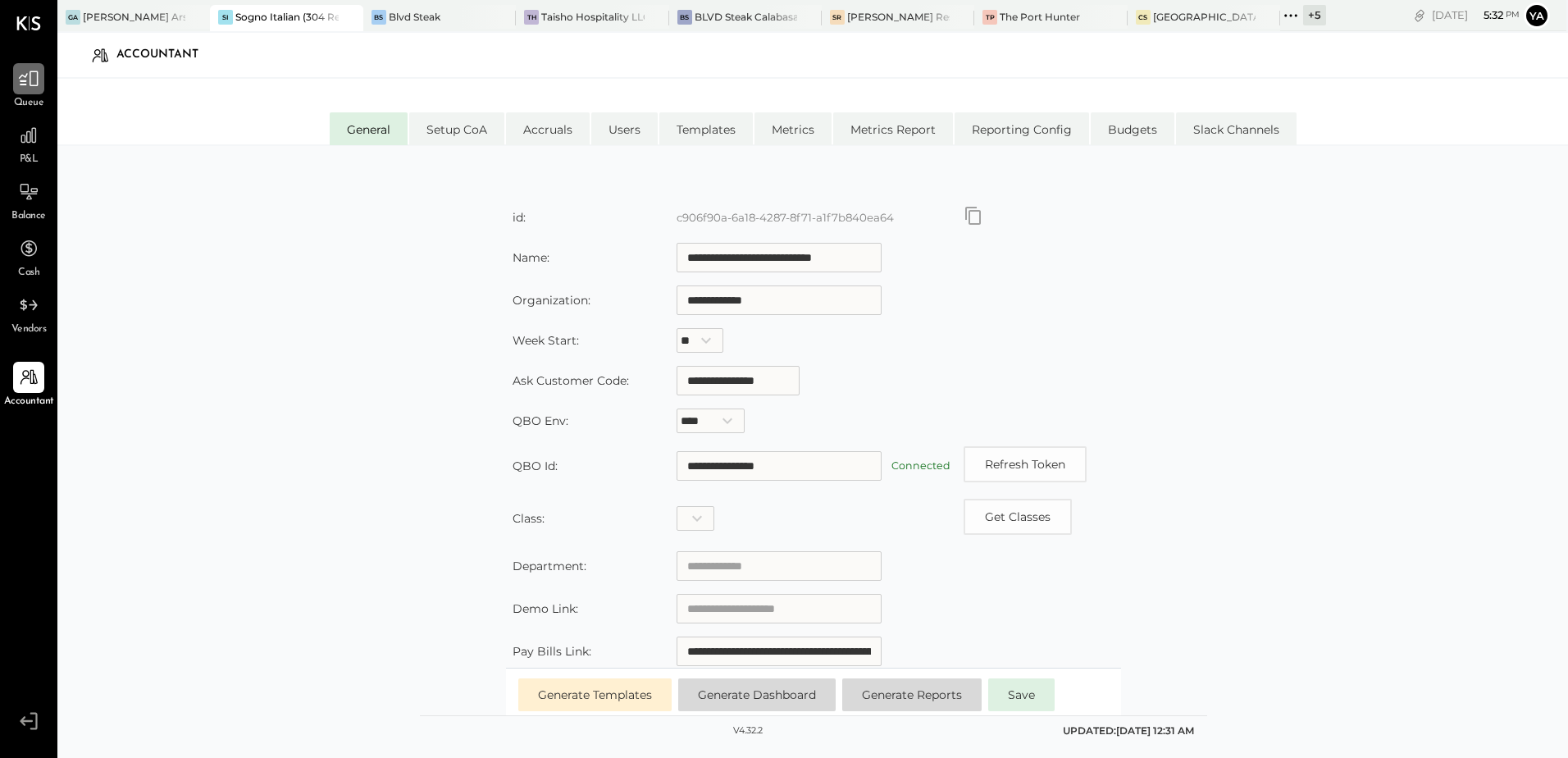
click at [32, 90] on icon at bounding box center [29, 79] width 21 height 21
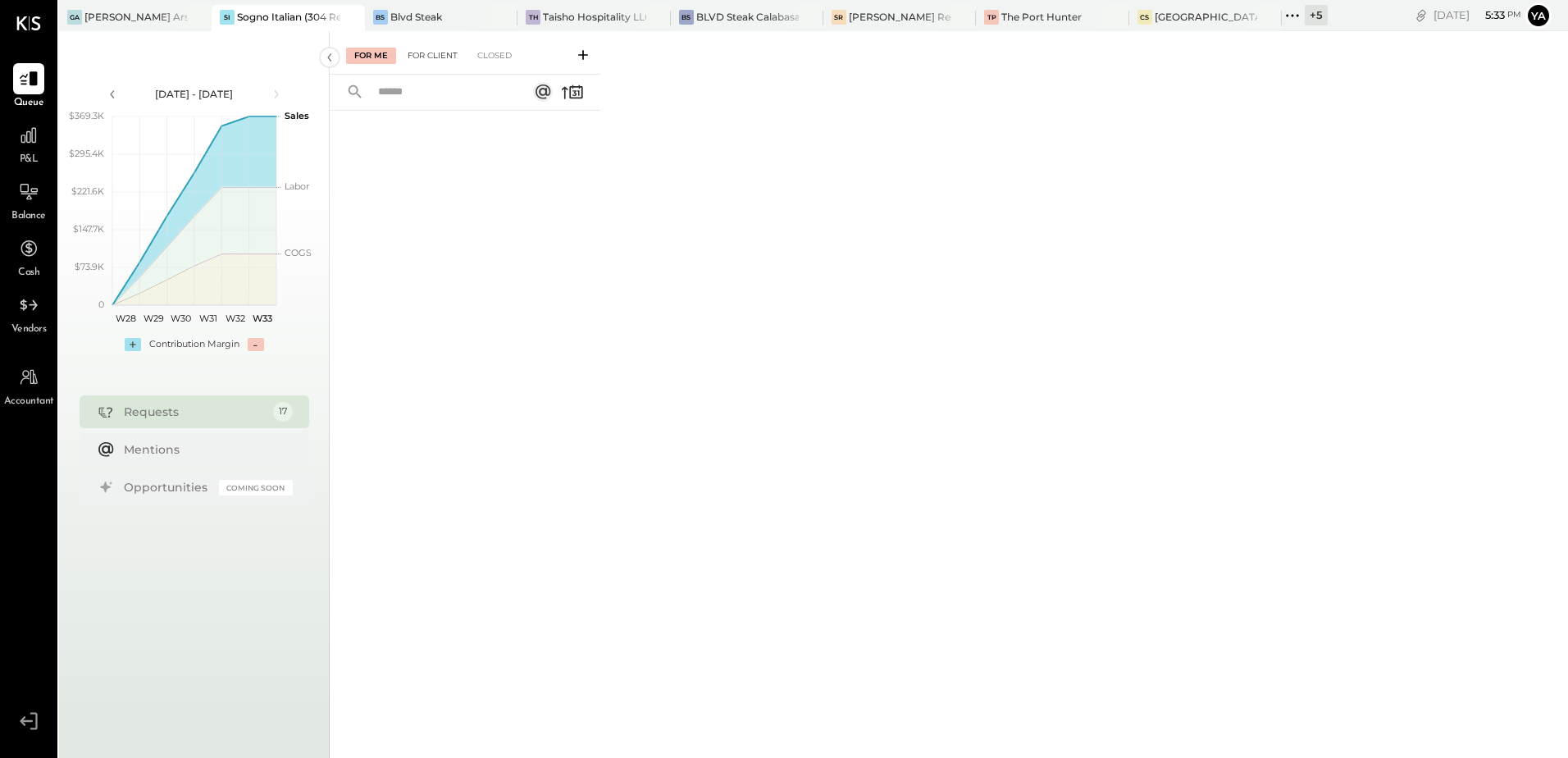
click at [433, 64] on div "For Client" at bounding box center [432, 55] width 66 height 16
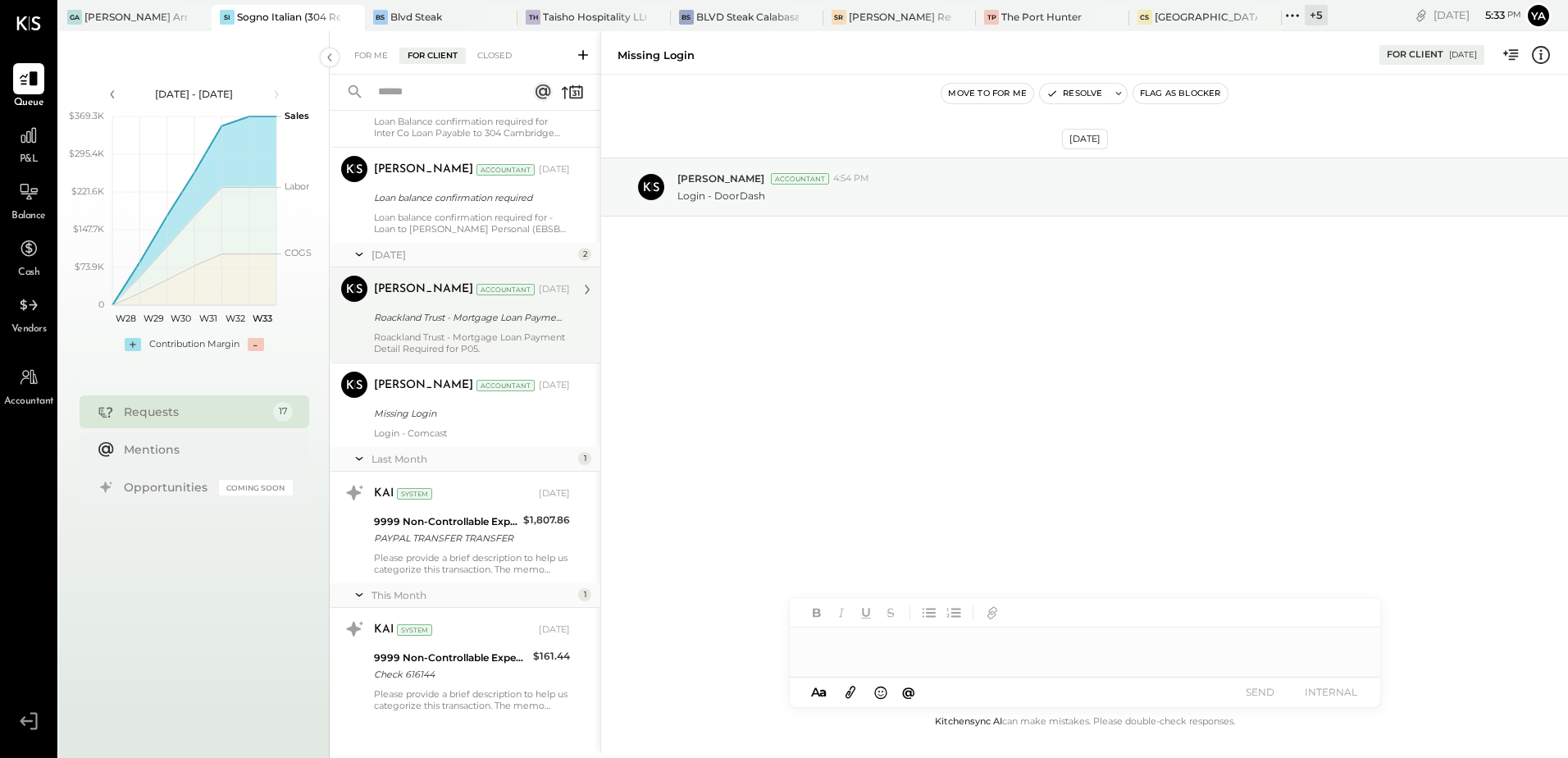
scroll to position [1268, 0]
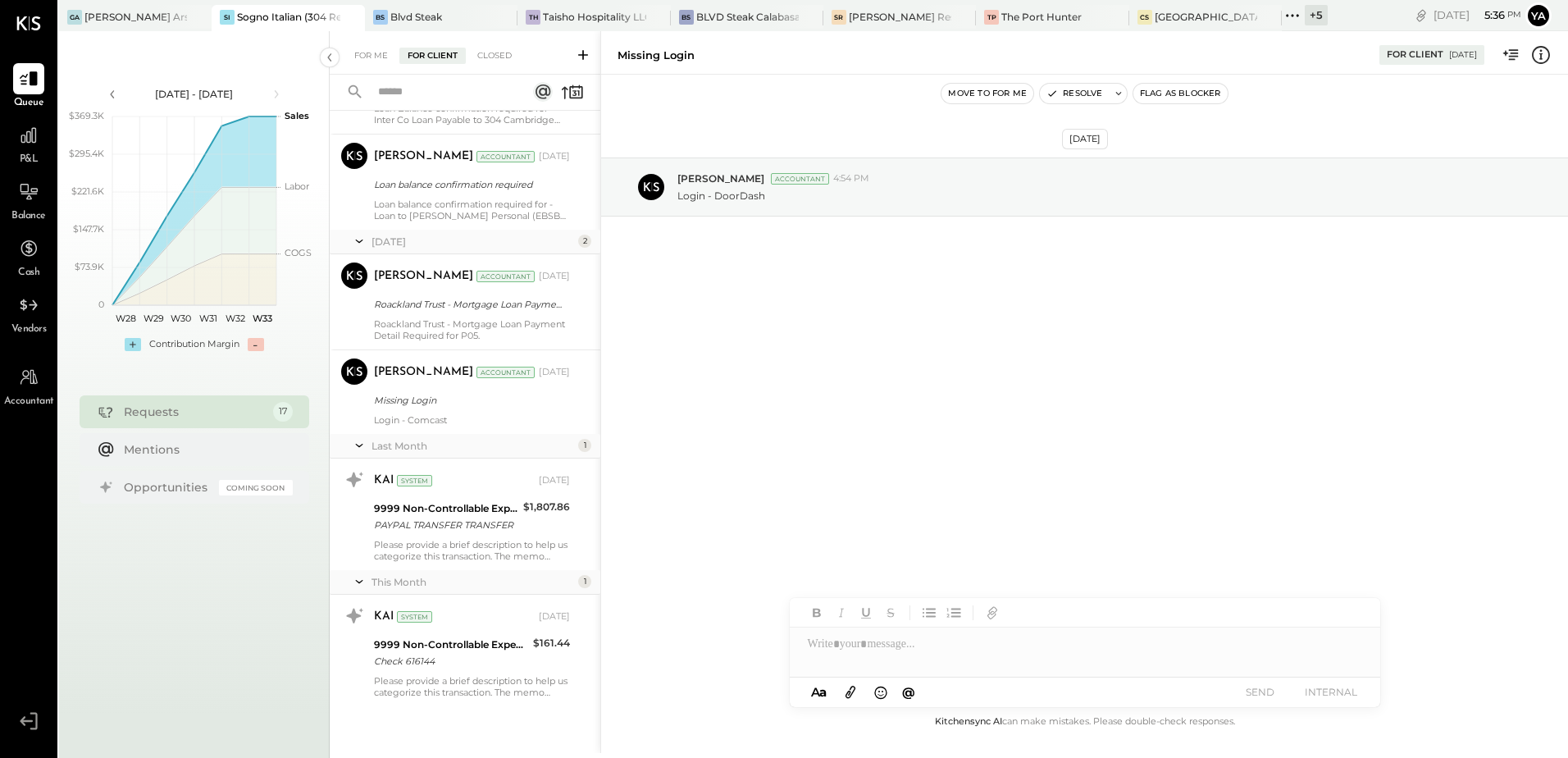
click at [810, 407] on div "[DATE] [PERSON_NAME] Accountant 4:54 PM Login - DoorDash" at bounding box center [1085, 394] width 967 height 638
click at [192, 458] on div "Mentions" at bounding box center [194, 450] width 230 height 33
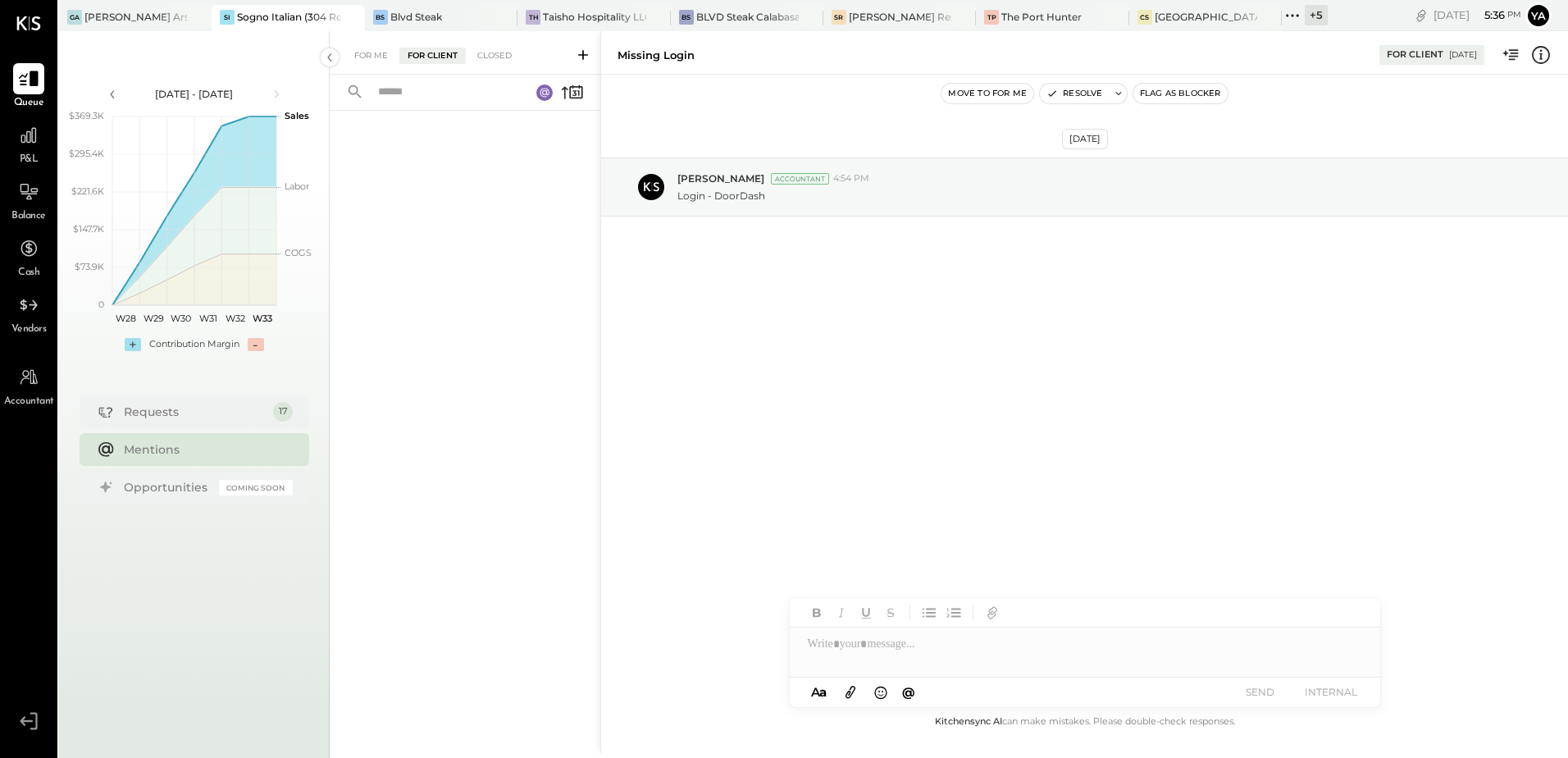
click at [36, 80] on icon at bounding box center [29, 79] width 19 height 15
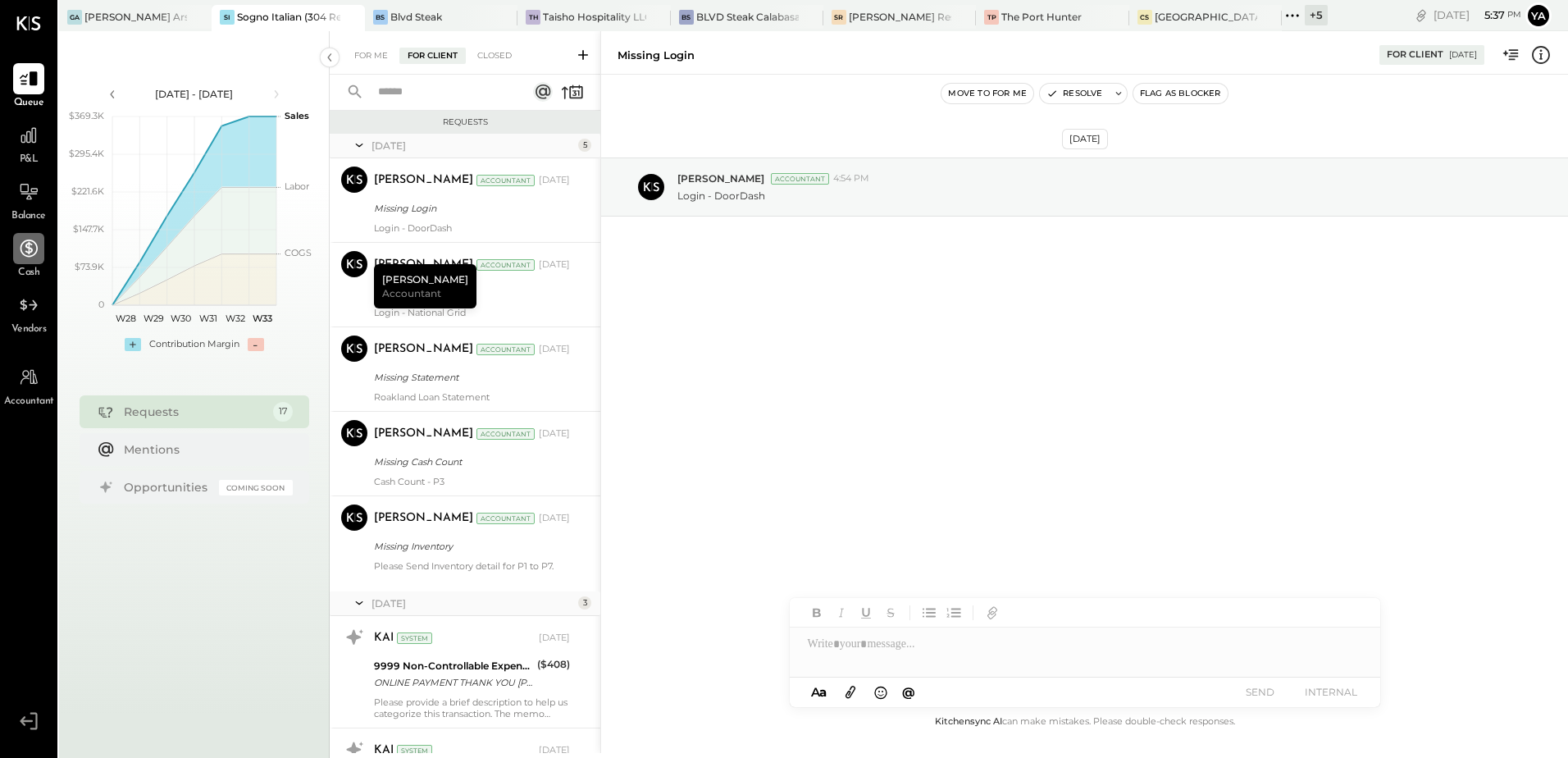
click at [30, 251] on icon at bounding box center [29, 248] width 17 height 17
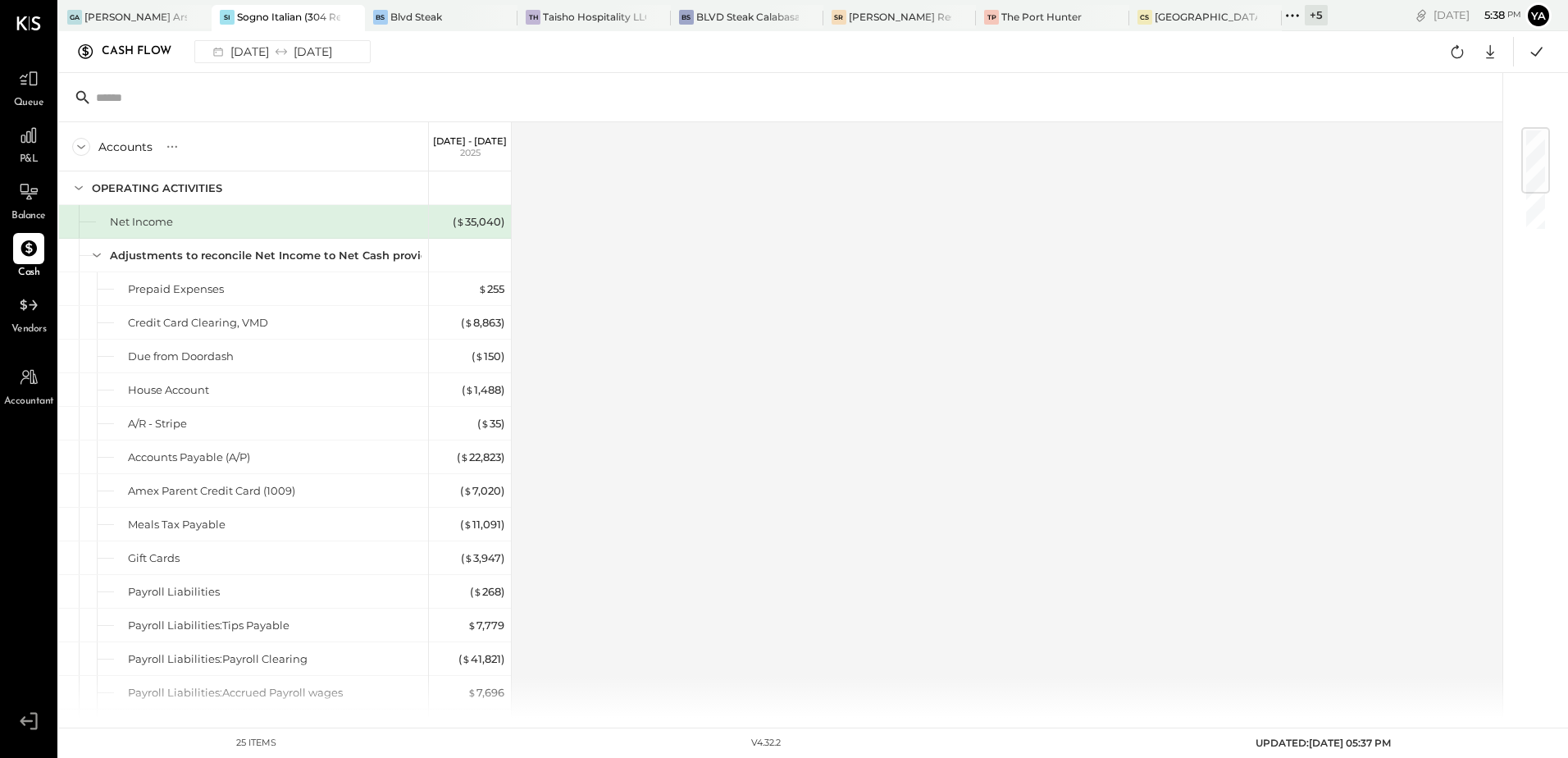
click at [869, 505] on div "Accounts S GL [DATE] - [DATE] OPERATING ACTIVITIES Net Income Adjustments to re…" at bounding box center [782, 420] width 1446 height 596
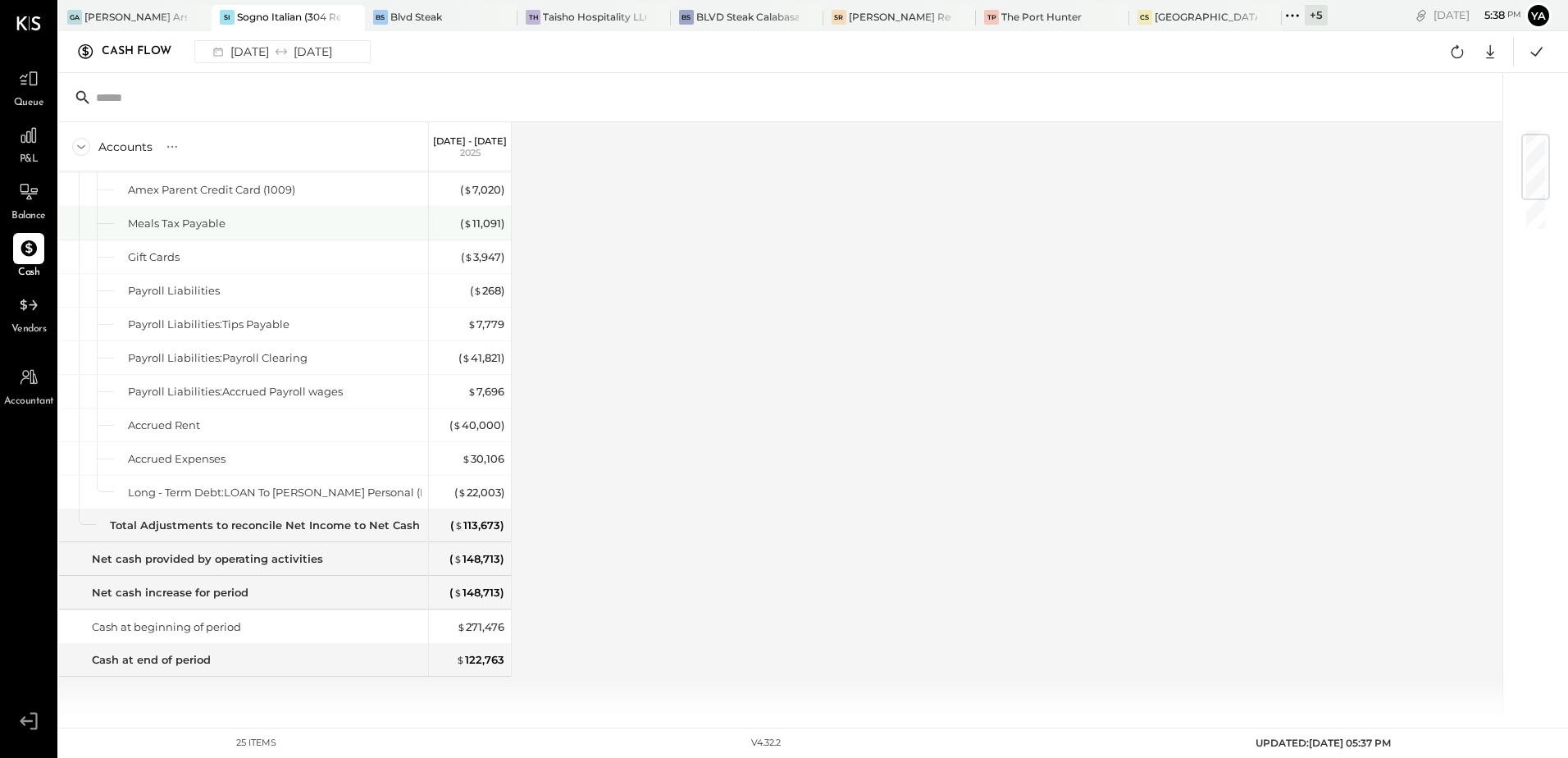
scroll to position [55, 0]
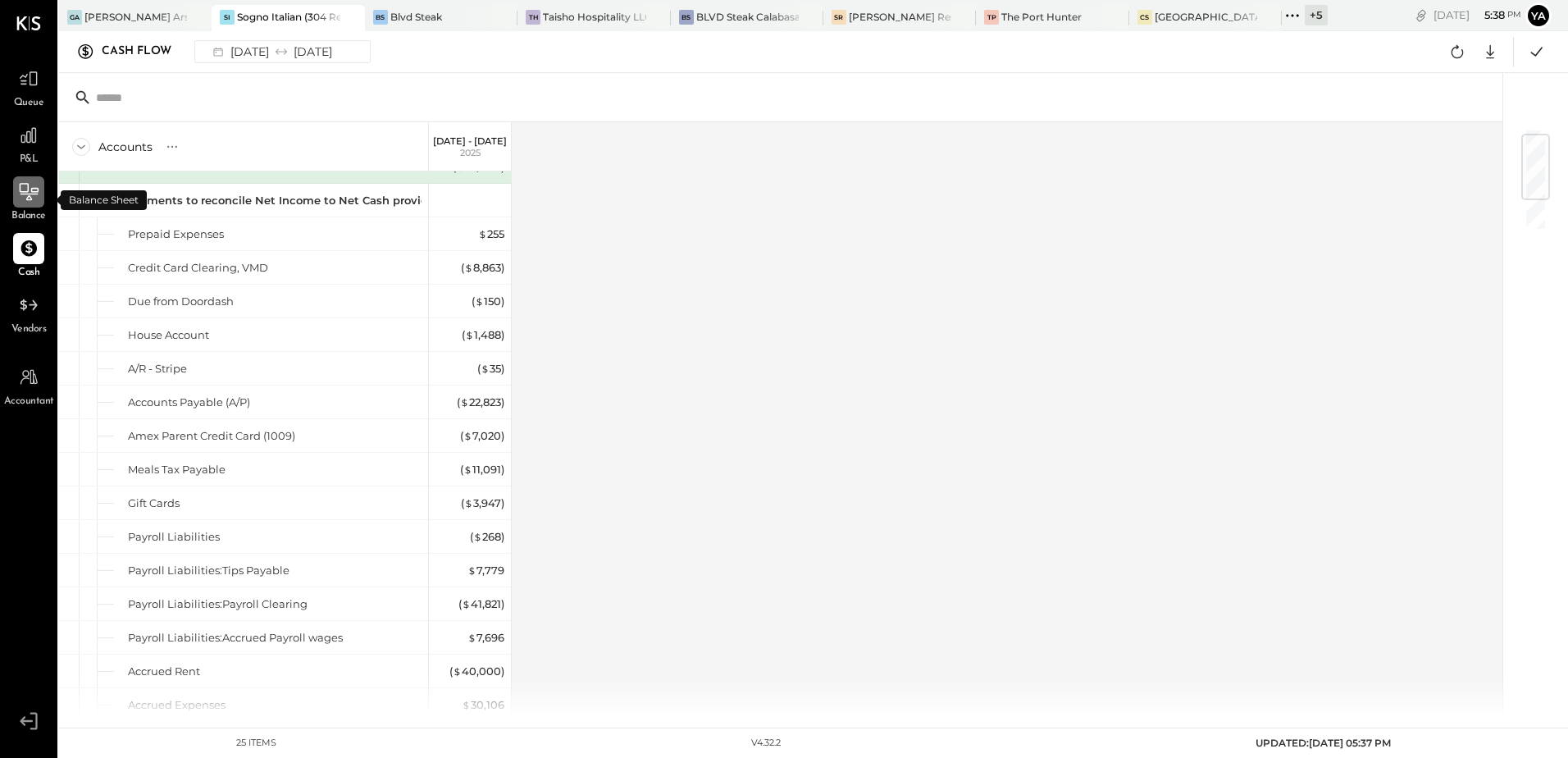
click at [16, 186] on div at bounding box center [29, 192] width 31 height 31
click at [130, 96] on input "text" at bounding box center [225, 97] width 258 height 30
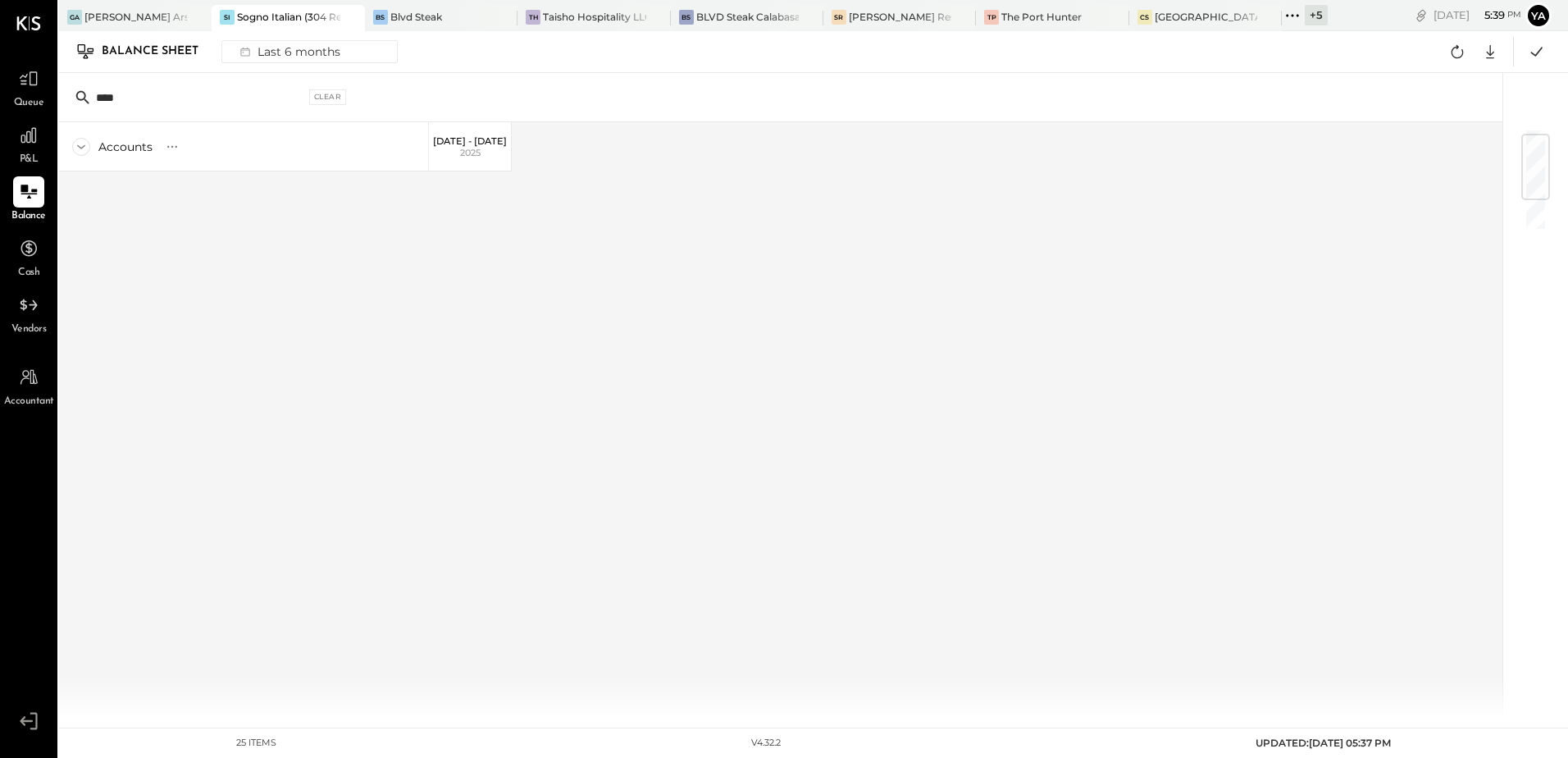
type input "*****"
click at [138, 102] on input "*****" at bounding box center [200, 97] width 209 height 30
drag, startPoint x: 143, startPoint y: 92, endPoint x: 79, endPoint y: 85, distance: 64.4
click at [79, 86] on div "***** Clear" at bounding box center [214, 98] width 287 height 25
